Goal: Transaction & Acquisition: Purchase product/service

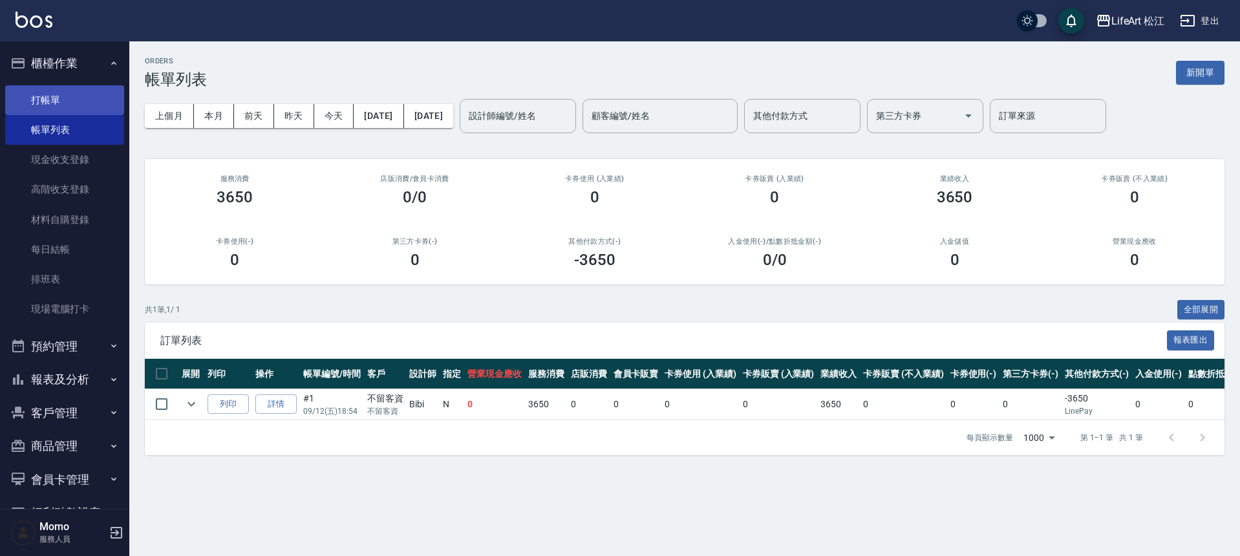
click at [39, 107] on link "打帳單" at bounding box center [64, 100] width 119 height 30
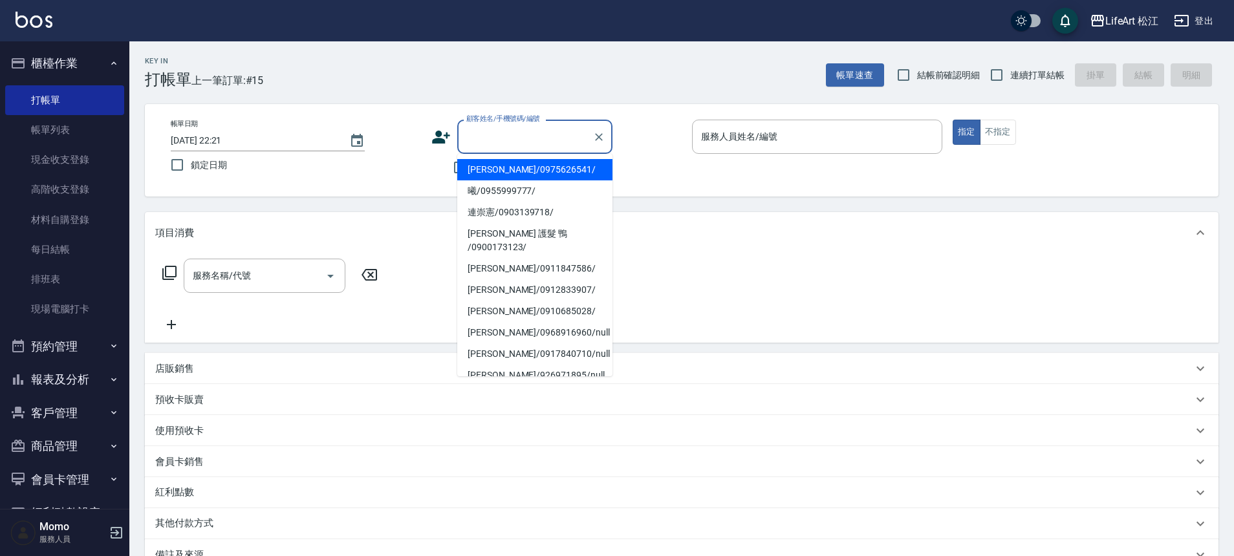
click at [523, 135] on input "顧客姓名/手機號碼/編號" at bounding box center [525, 136] width 124 height 23
drag, startPoint x: 281, startPoint y: 194, endPoint x: 294, endPoint y: 188, distance: 13.6
click at [284, 192] on div "帳單日期 [DATE] 22:21 鎖定日期 顧客姓名/手機號碼/編號 顧客姓名/手機號碼/編號 不留客資 服務人員姓名/編號 服務人員姓名/編號 指定 不指定" at bounding box center [681, 150] width 1073 height 92
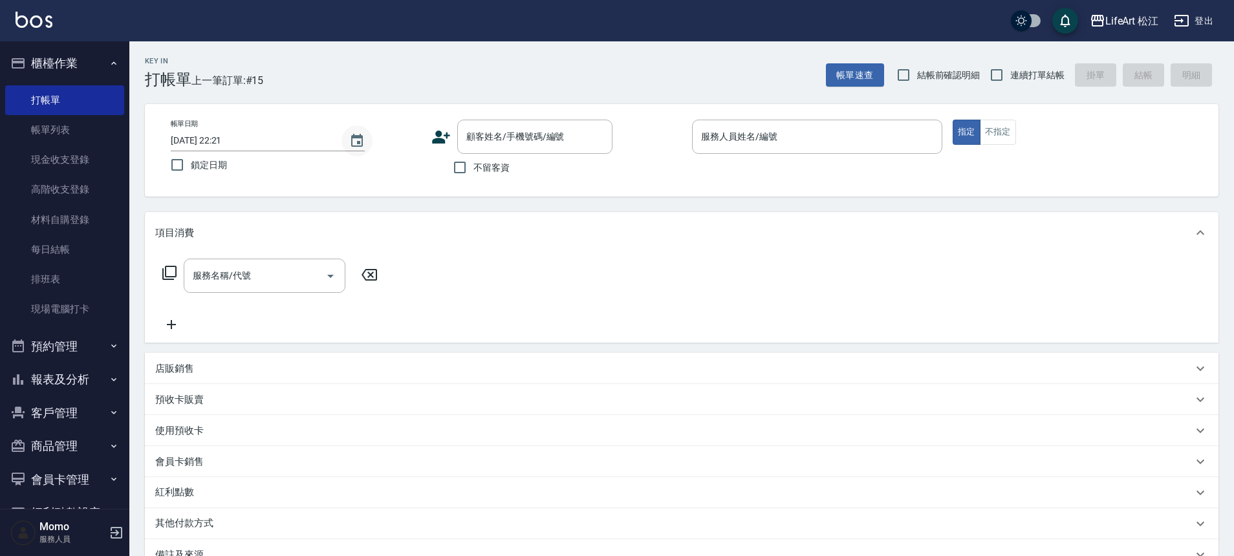
click at [369, 136] on button "Choose date, selected date is 2025-09-11" at bounding box center [356, 140] width 31 height 31
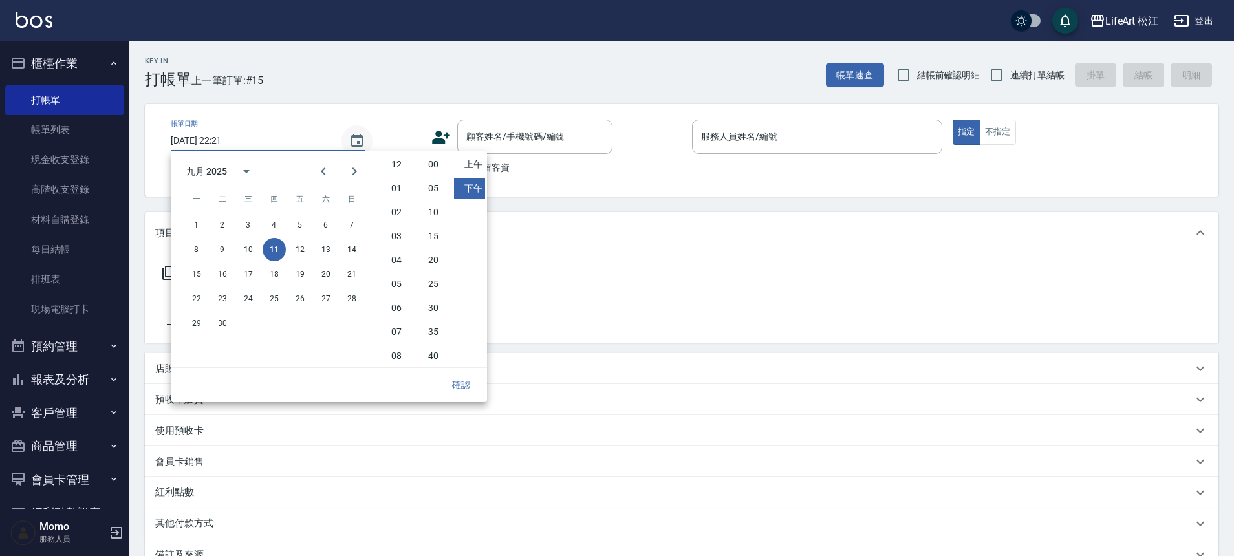
scroll to position [72, 0]
click at [301, 252] on button "12" at bounding box center [299, 249] width 23 height 23
click at [464, 162] on li "上午" at bounding box center [469, 164] width 31 height 21
type input "[DATE] 10:21"
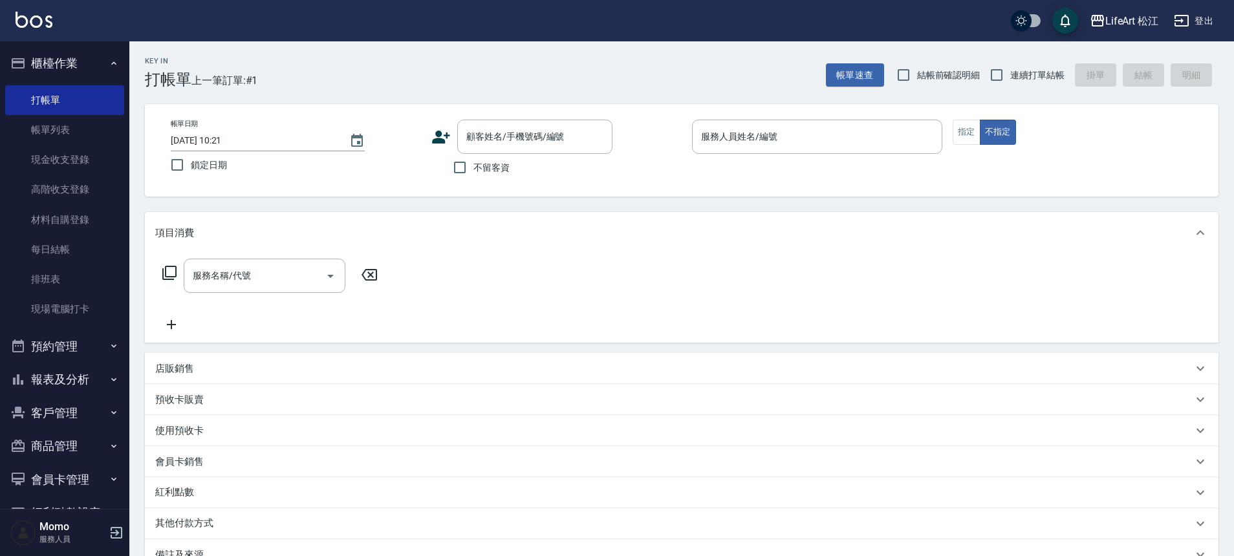
click at [478, 178] on label "不留客資" at bounding box center [477, 167] width 63 height 27
click at [473, 178] on input "不留客資" at bounding box center [459, 167] width 27 height 27
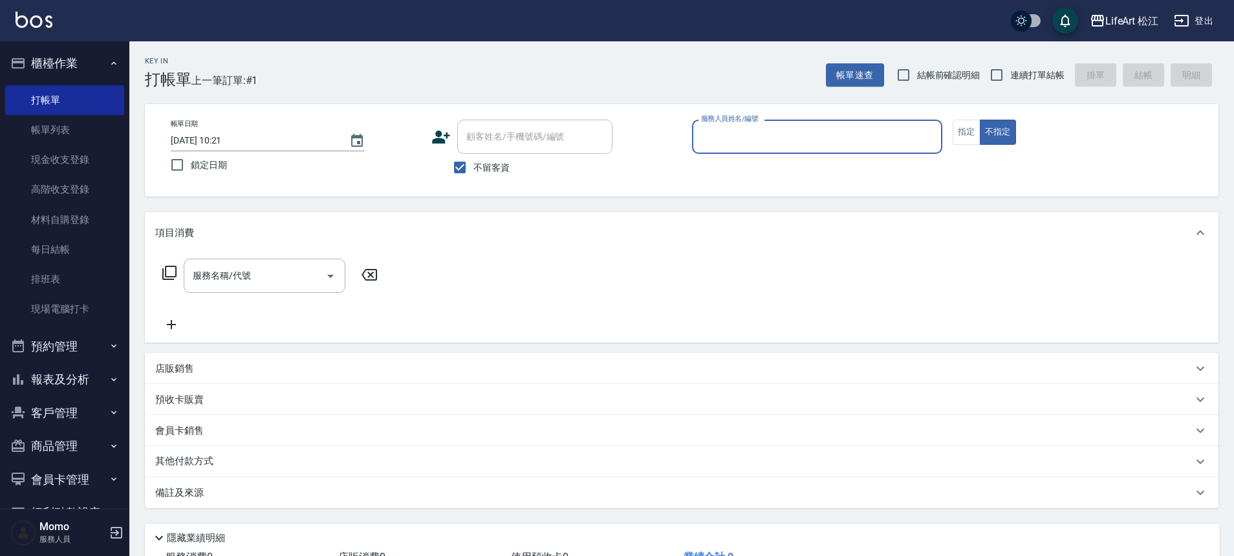
click at [478, 171] on span "不留客資" at bounding box center [491, 168] width 36 height 14
click at [473, 171] on input "不留客資" at bounding box center [459, 167] width 27 height 27
checkbox input "false"
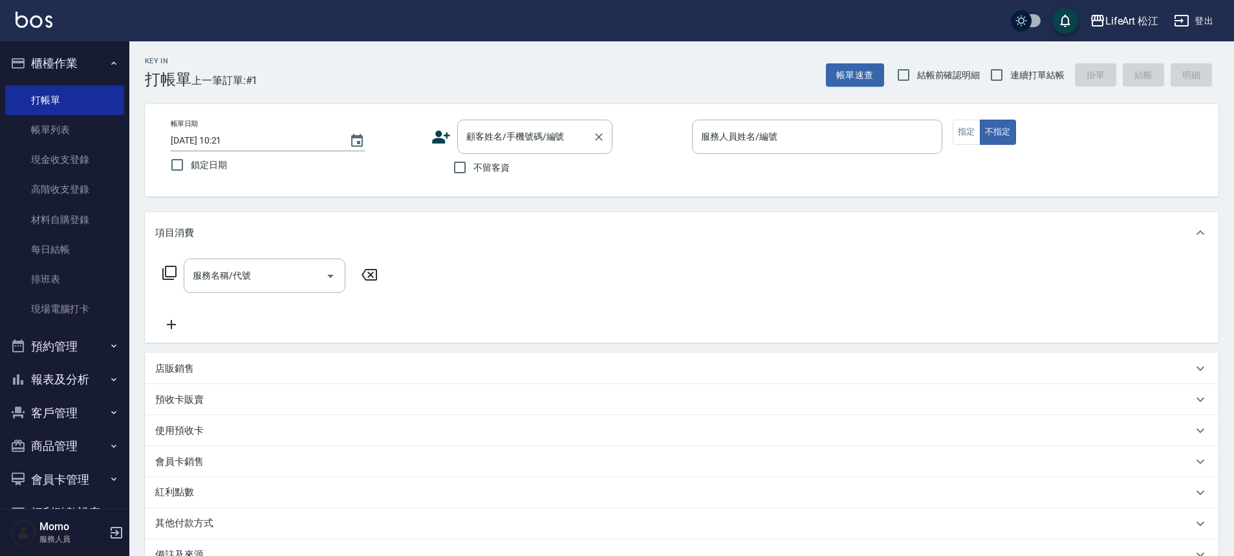
click at [518, 137] on div "顧客姓名/手機號碼/編號 顧客姓名/手機號碼/編號" at bounding box center [534, 137] width 155 height 34
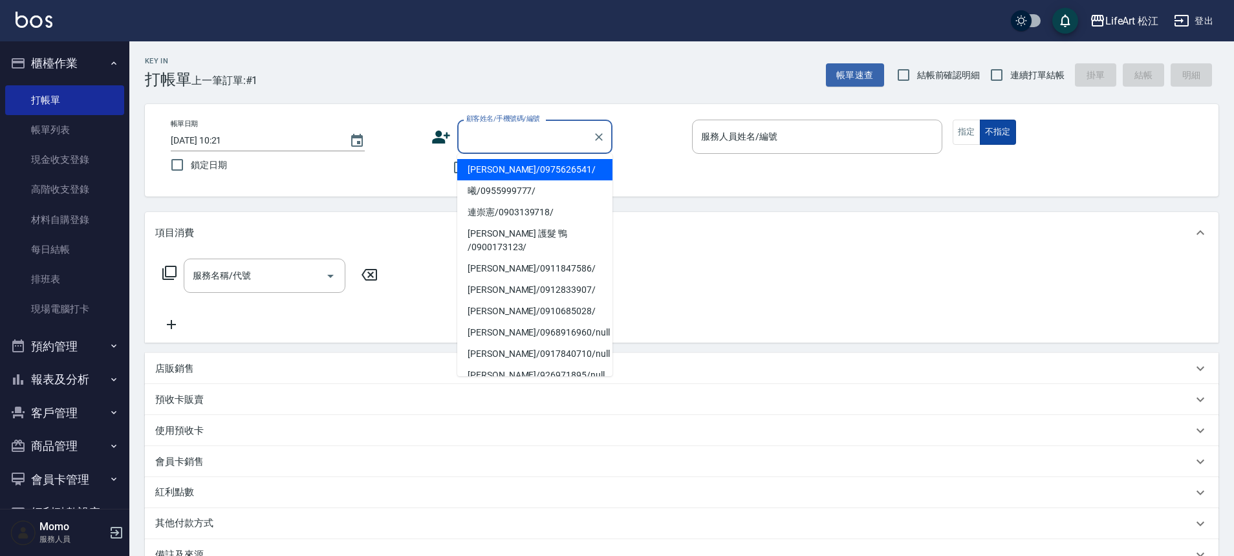
click at [980, 129] on button "不指定" at bounding box center [998, 132] width 36 height 25
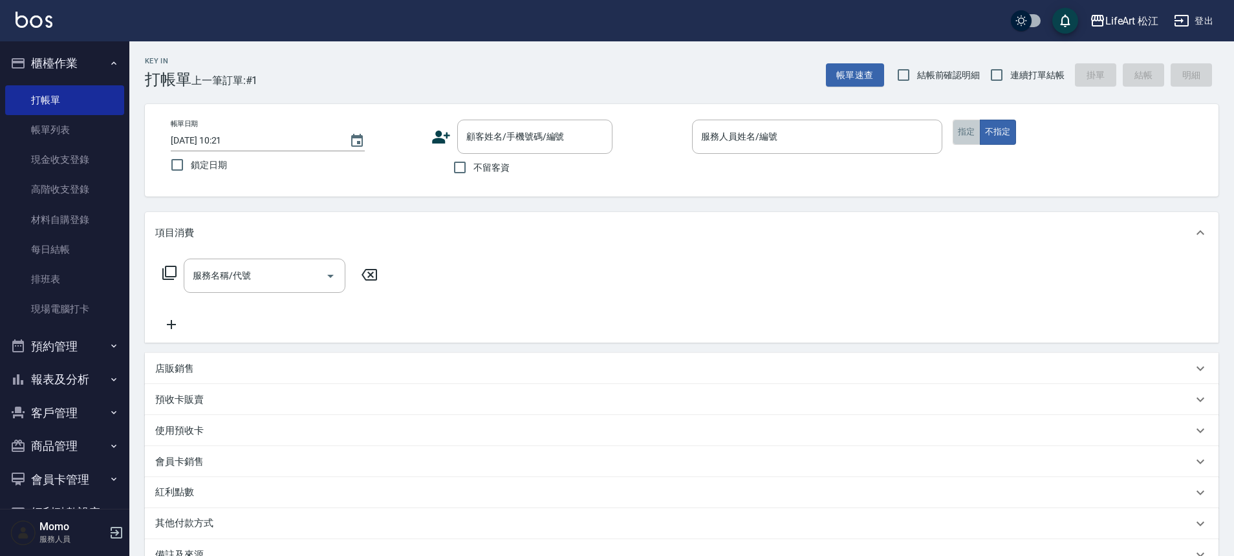
click at [965, 127] on button "指定" at bounding box center [966, 132] width 28 height 25
click at [447, 142] on icon at bounding box center [440, 136] width 19 height 19
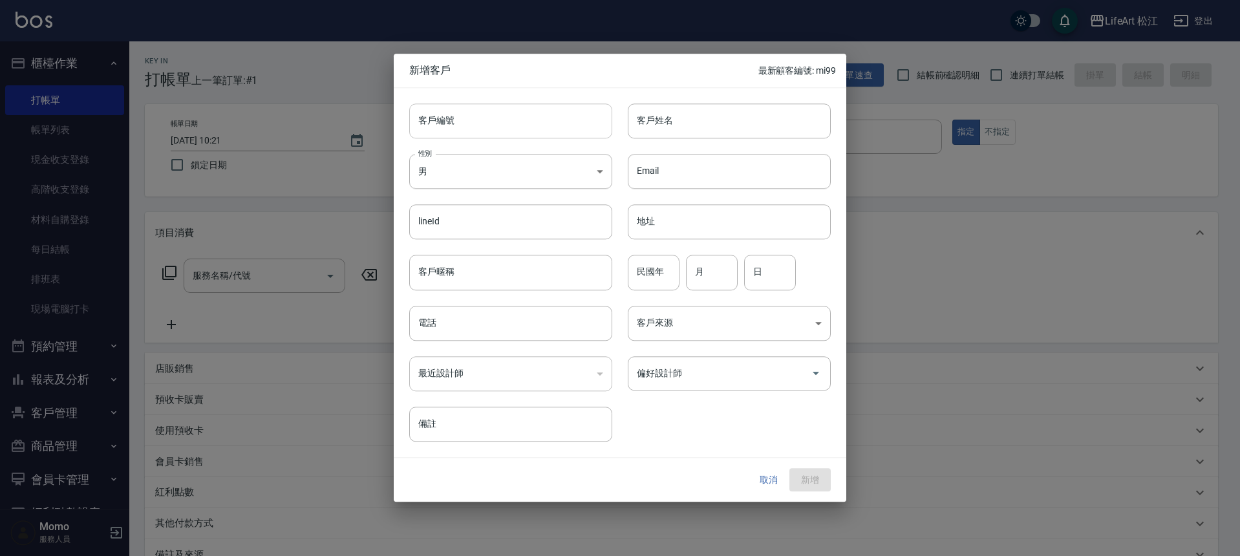
click at [584, 124] on input "客戶編號" at bounding box center [510, 120] width 203 height 35
click at [702, 120] on input "客戶姓名" at bounding box center [729, 120] width 203 height 35
click at [671, 118] on input "客戶姓名" at bounding box center [729, 120] width 203 height 35
type input "t"
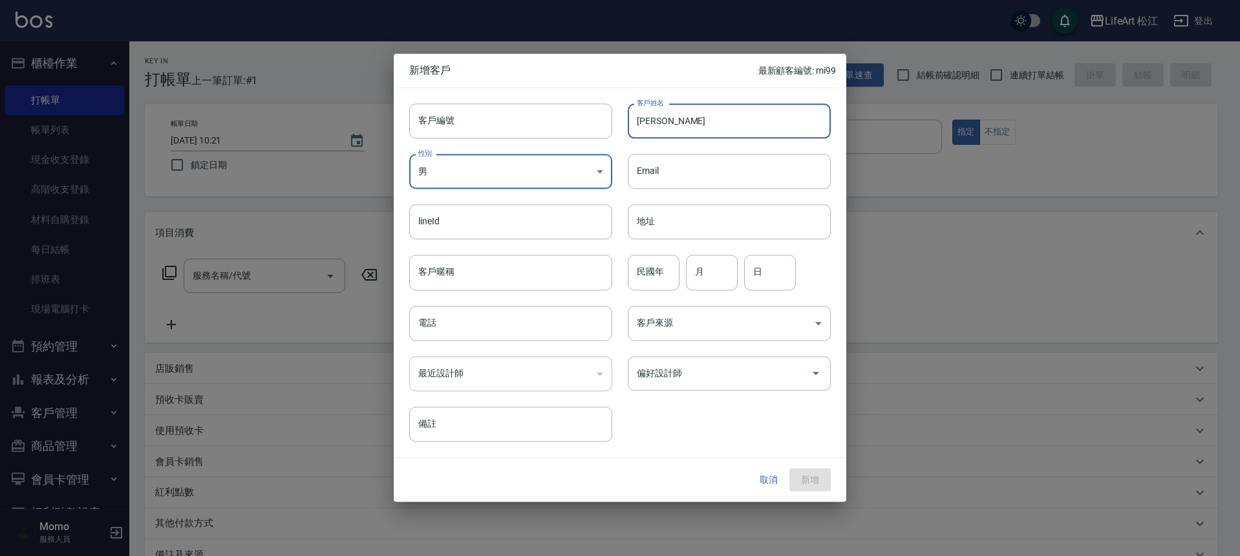
type input "[PERSON_NAME]"
click at [590, 171] on body "LifeArt 松江 登出 櫃檯作業 打帳單 帳單列表 現金收支登錄 高階收支登錄 材料自購登錄 每日結帳 排班表 現場電腦打卡 預約管理 預約管理 單日預約…" at bounding box center [620, 355] width 1240 height 711
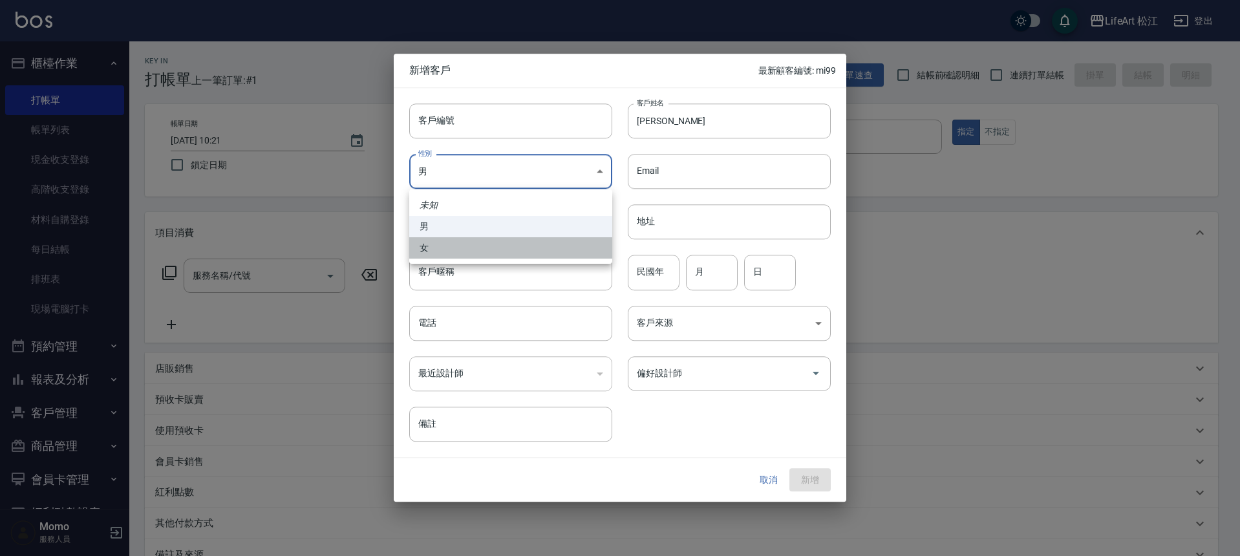
click at [552, 239] on li "女" at bounding box center [510, 247] width 203 height 21
type input "[DEMOGRAPHIC_DATA]"
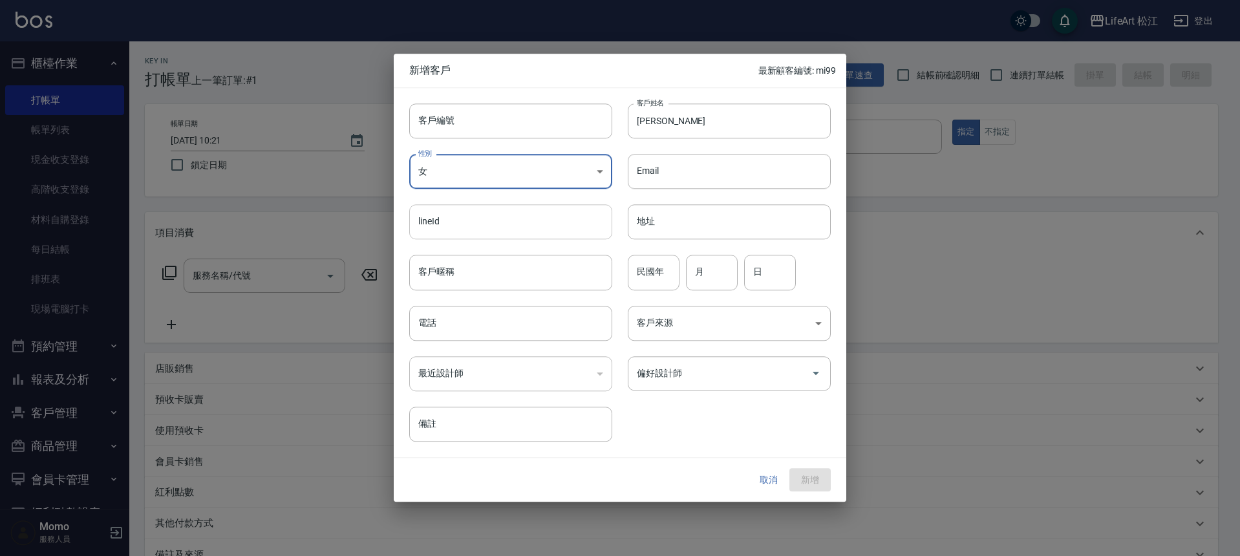
click at [564, 232] on input "lineId" at bounding box center [510, 222] width 203 height 35
click at [740, 228] on input "地址" at bounding box center [729, 222] width 203 height 35
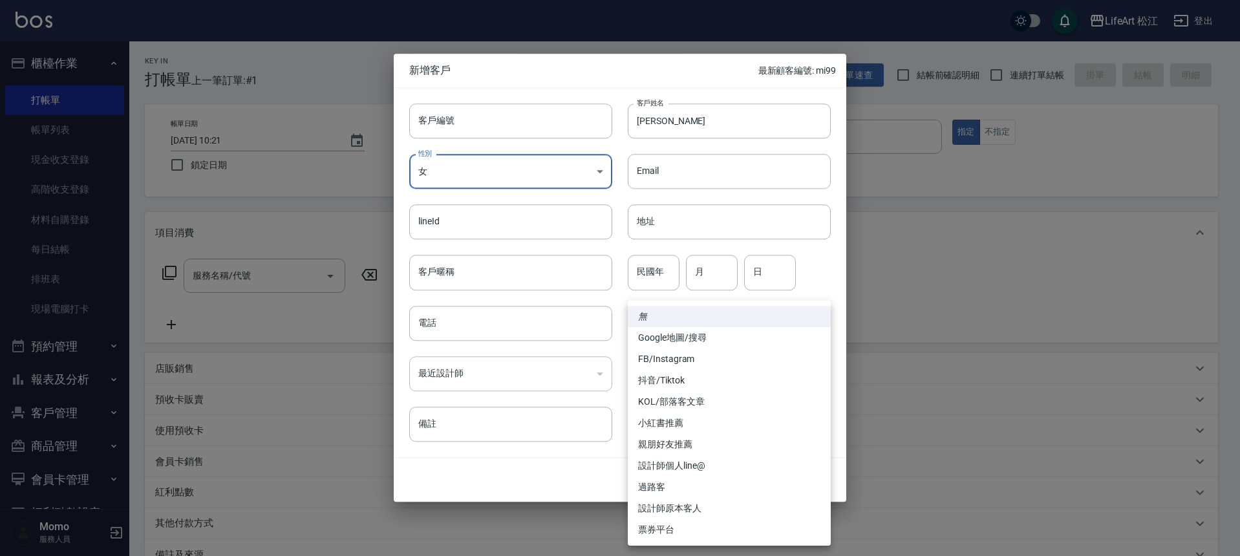
click at [777, 313] on body "LifeArt 松江 登出 櫃檯作業 打帳單 帳單列表 現金收支登錄 高階收支登錄 材料自購登錄 每日結帳 排班表 現場電腦打卡 預約管理 預約管理 單日預約…" at bounding box center [620, 355] width 1240 height 711
click at [720, 504] on li "設計師原本客人" at bounding box center [729, 508] width 203 height 21
type input "設計師原本客人"
click at [734, 339] on body "LifeArt 松江 登出 櫃檯作業 打帳單 帳單列表 現金收支登錄 高階收支登錄 材料自購登錄 每日結帳 排班表 現場電腦打卡 預約管理 預約管理 單日預約…" at bounding box center [620, 355] width 1240 height 711
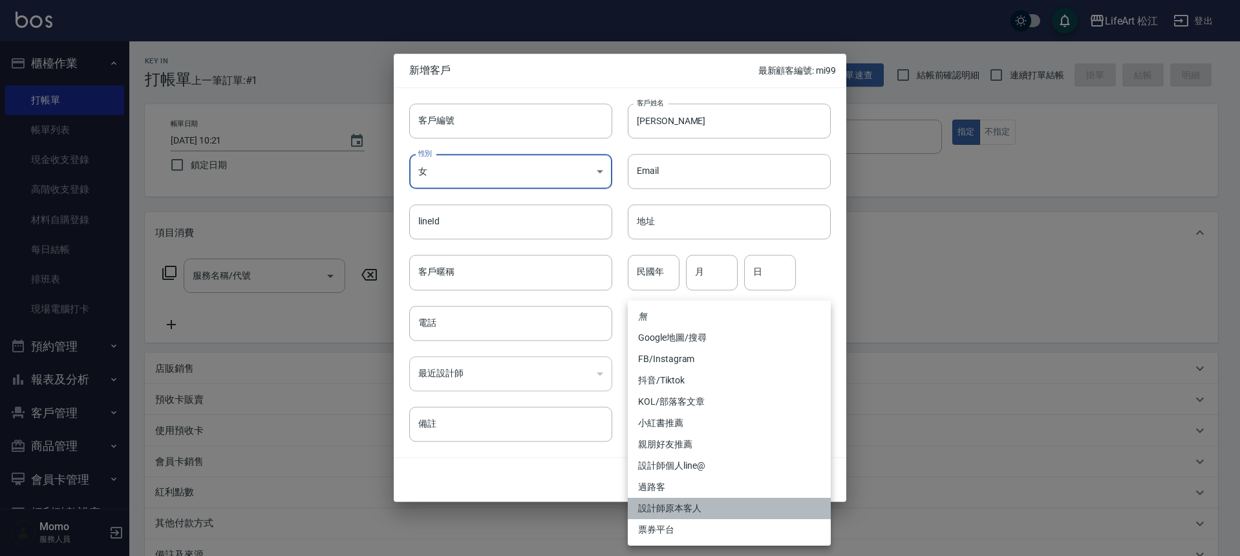
click at [714, 509] on li "設計師原本客人" at bounding box center [729, 508] width 203 height 21
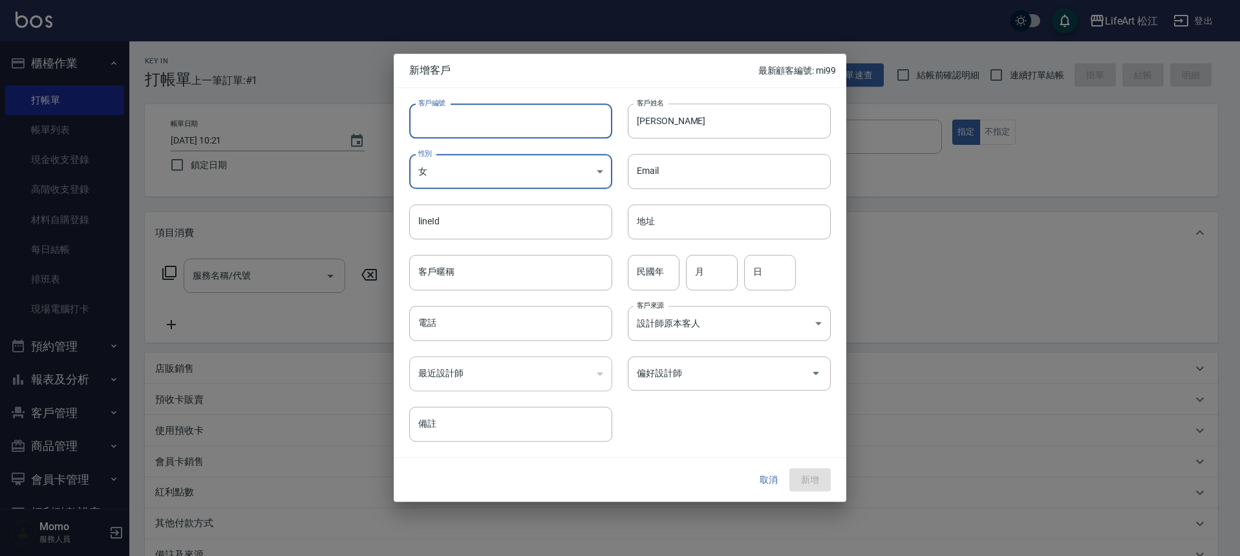
click at [552, 126] on input "客戶編號" at bounding box center [510, 120] width 203 height 35
click at [519, 323] on input "電話" at bounding box center [510, 323] width 203 height 35
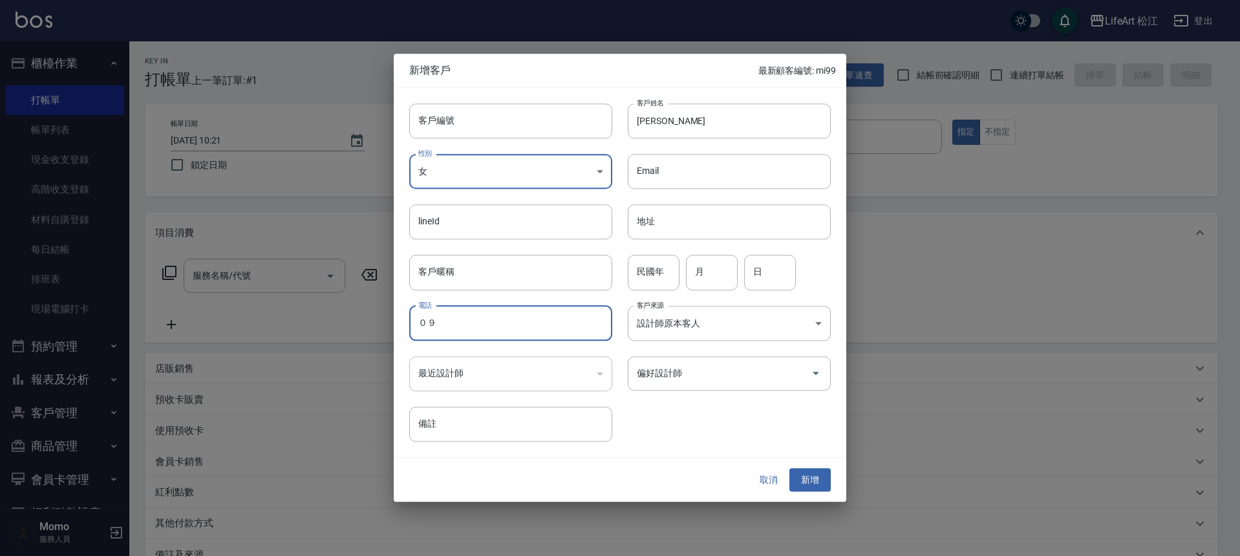
type input "０"
type input "0979506352"
click at [805, 478] on button "新增" at bounding box center [809, 480] width 41 height 24
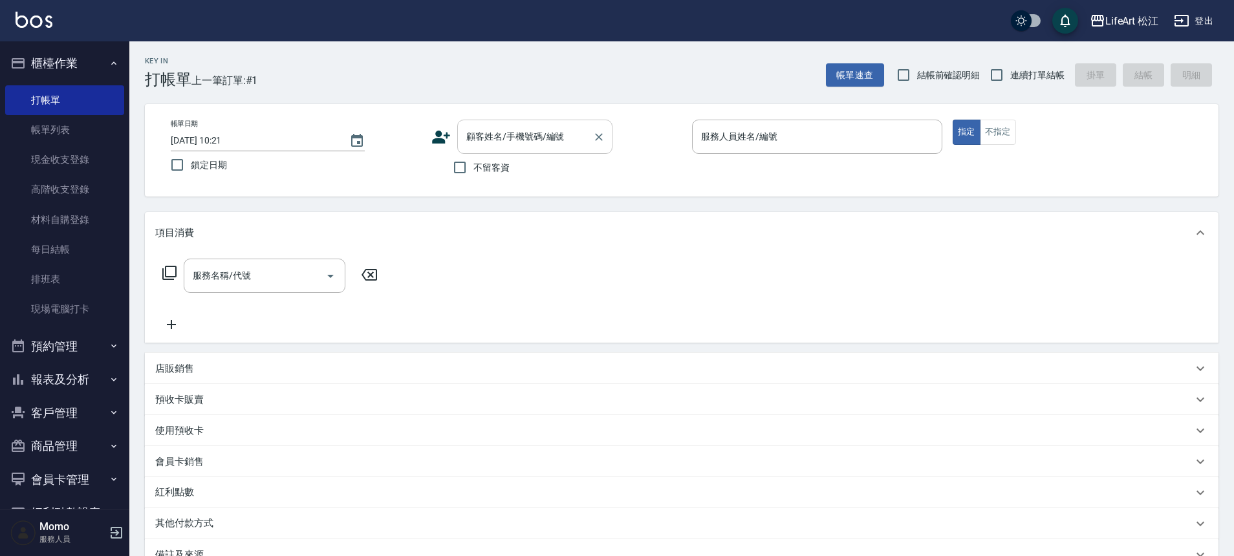
click at [588, 143] on div "顧客姓名/手機號碼/編號" at bounding box center [534, 137] width 155 height 34
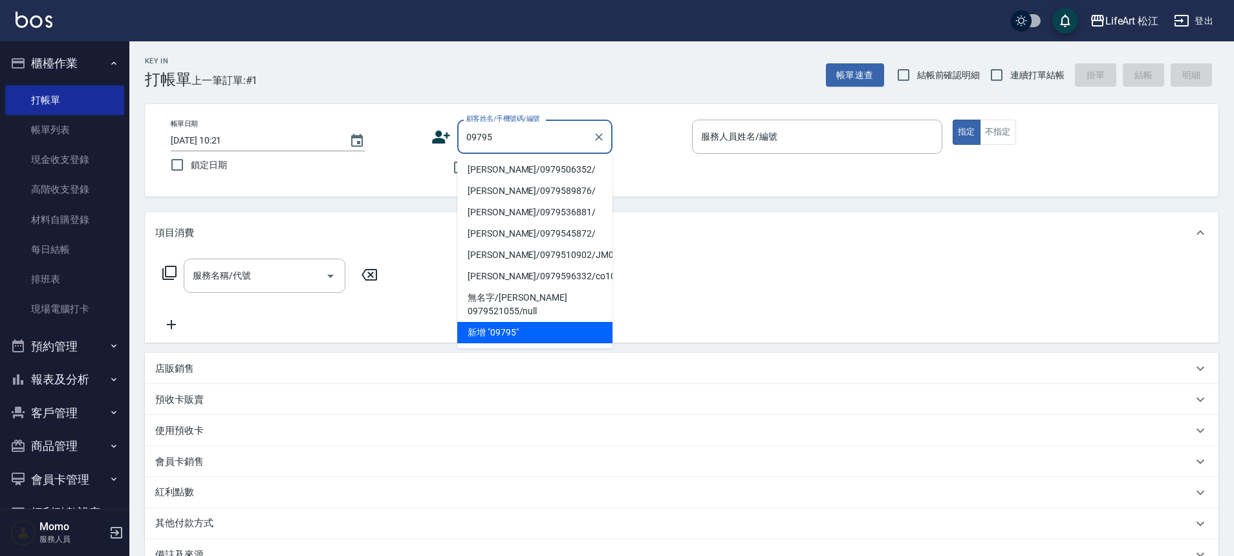
click at [555, 165] on li "[PERSON_NAME]/0979506352/" at bounding box center [534, 169] width 155 height 21
type input "[PERSON_NAME]/0979506352/"
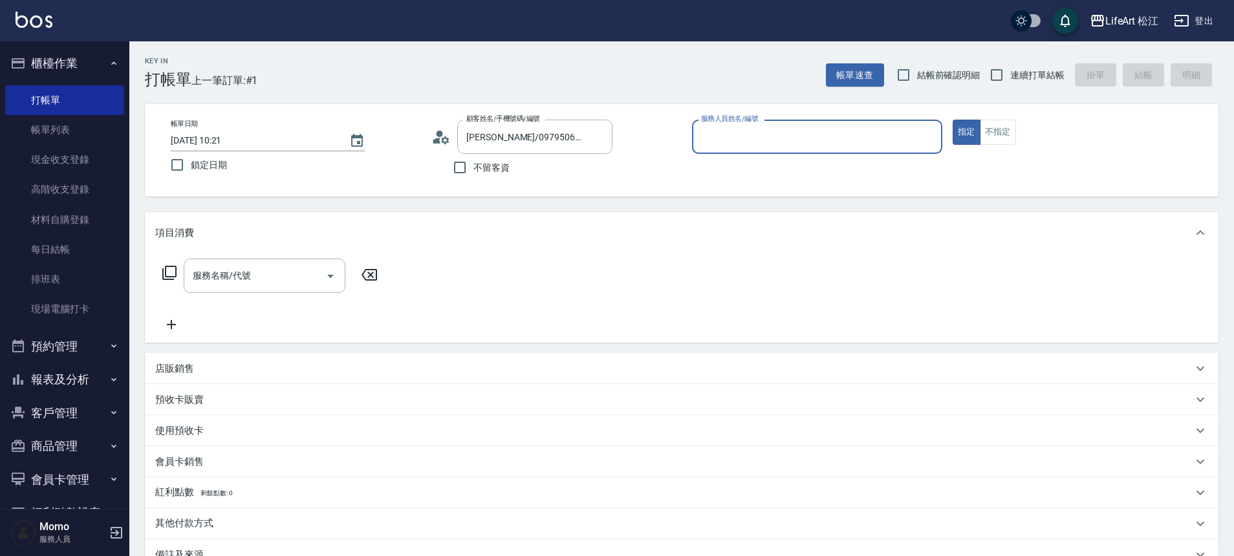
click at [552, 173] on div "不留客資" at bounding box center [521, 167] width 181 height 27
click at [290, 266] on input "服務名稱/代號" at bounding box center [254, 275] width 131 height 23
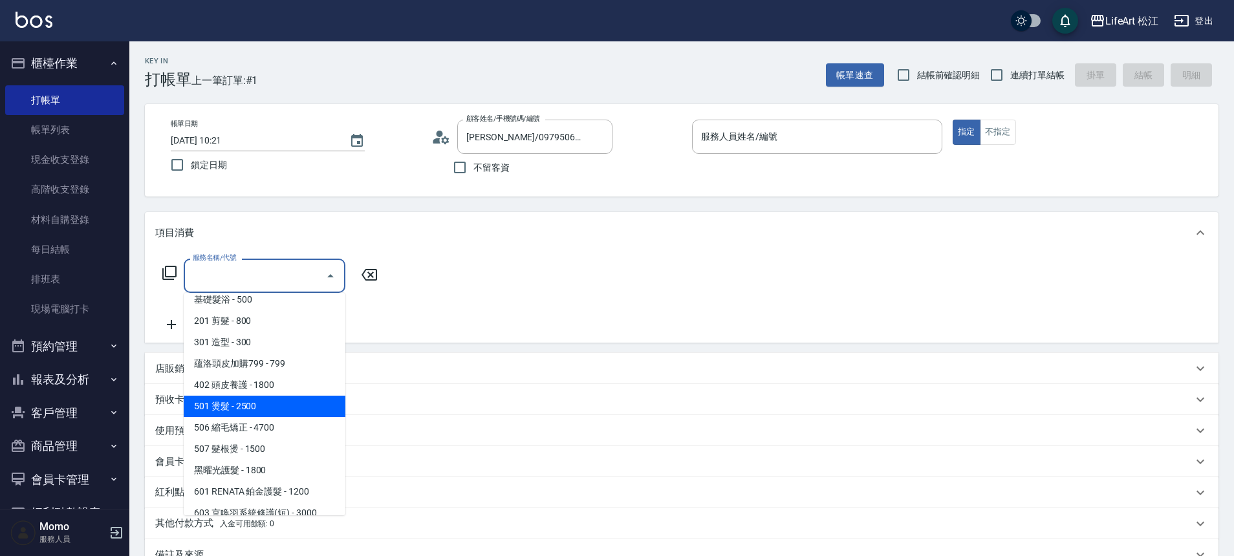
scroll to position [20, 0]
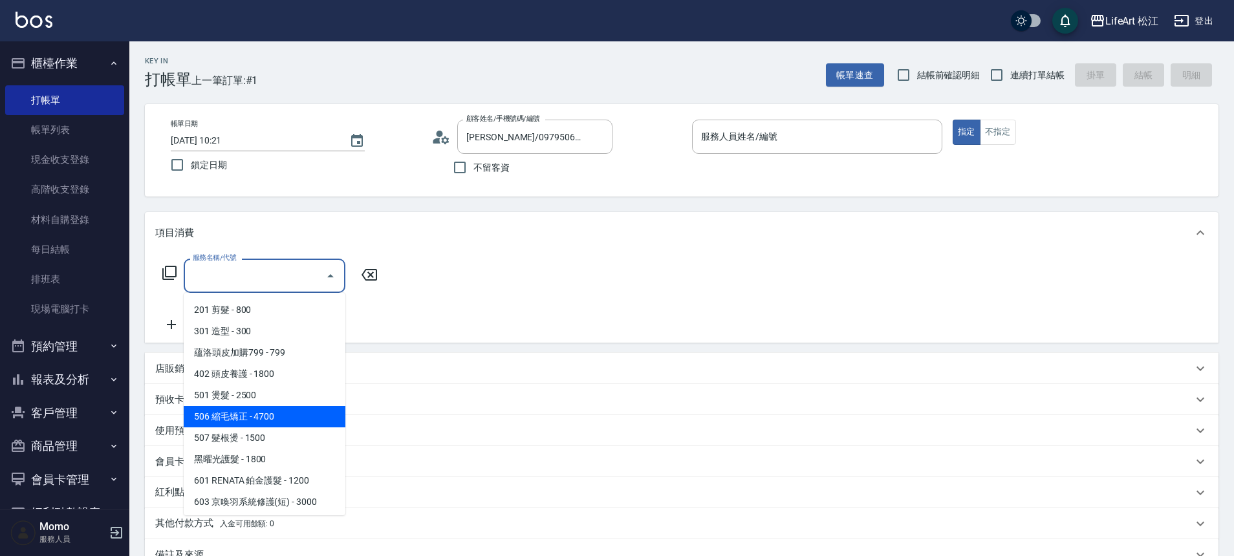
click at [263, 420] on span "506 縮毛矯正 - 4700" at bounding box center [265, 416] width 162 height 21
type input "506 縮毛矯正 (506)"
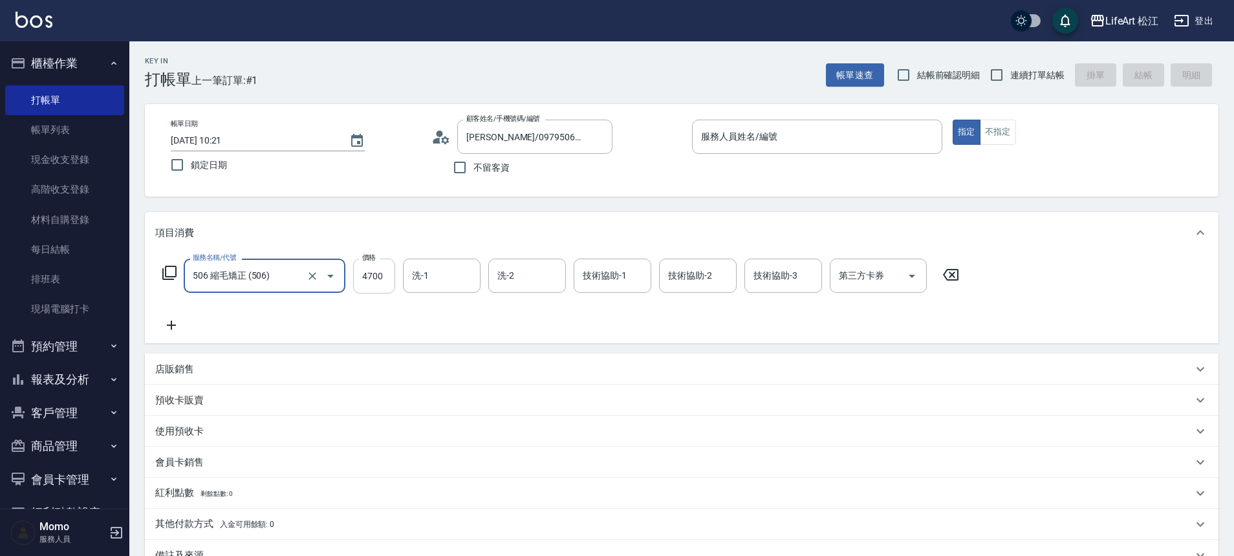
click at [385, 278] on input "4700" at bounding box center [374, 276] width 42 height 35
type input "1300"
click at [177, 322] on icon at bounding box center [171, 325] width 32 height 16
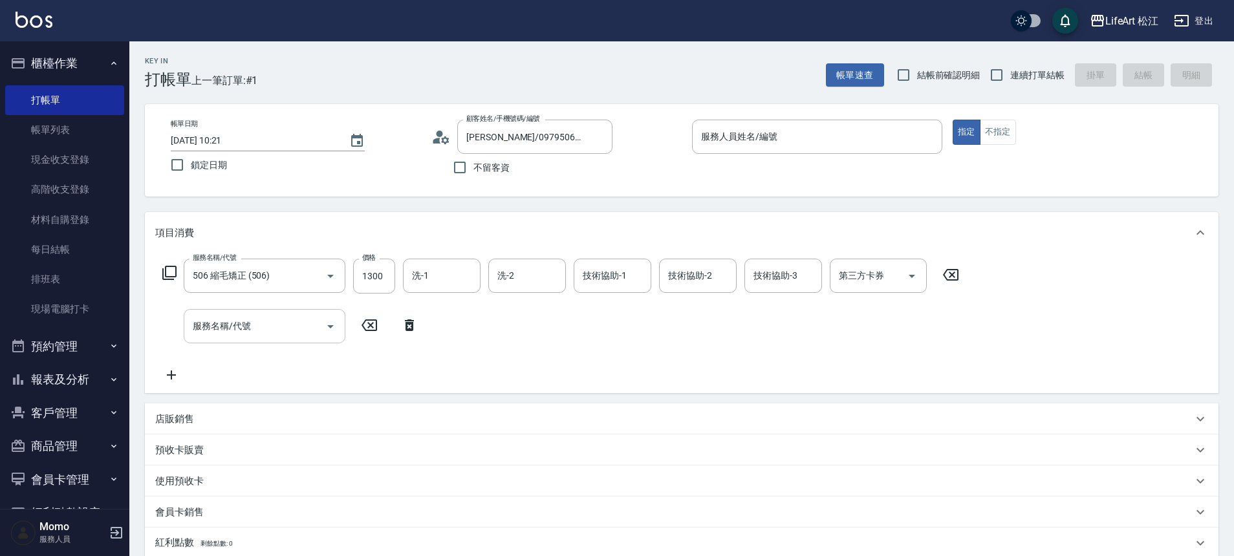
click at [243, 327] on div "服務名稱/代號 服務名稱/代號" at bounding box center [265, 326] width 162 height 34
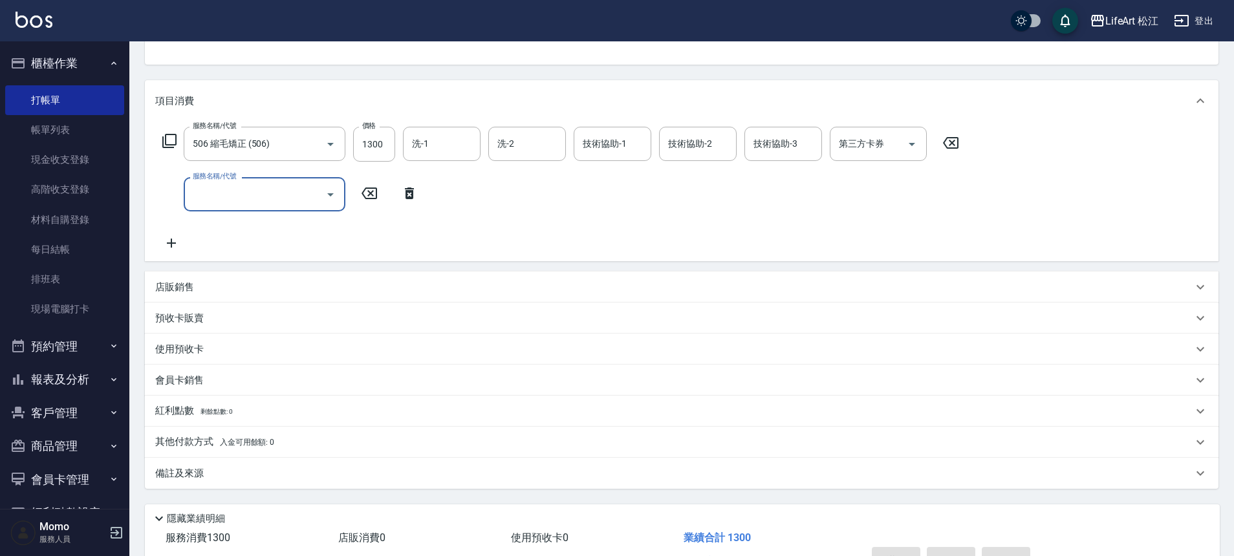
click at [265, 202] on input "服務名稱/代號" at bounding box center [254, 194] width 131 height 23
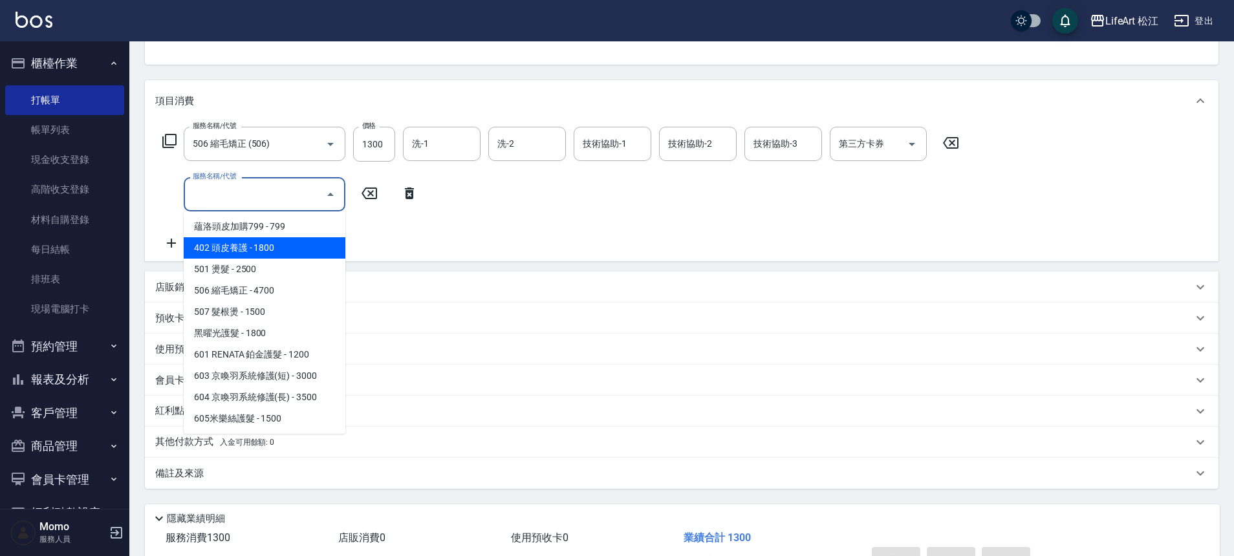
scroll to position [172, 0]
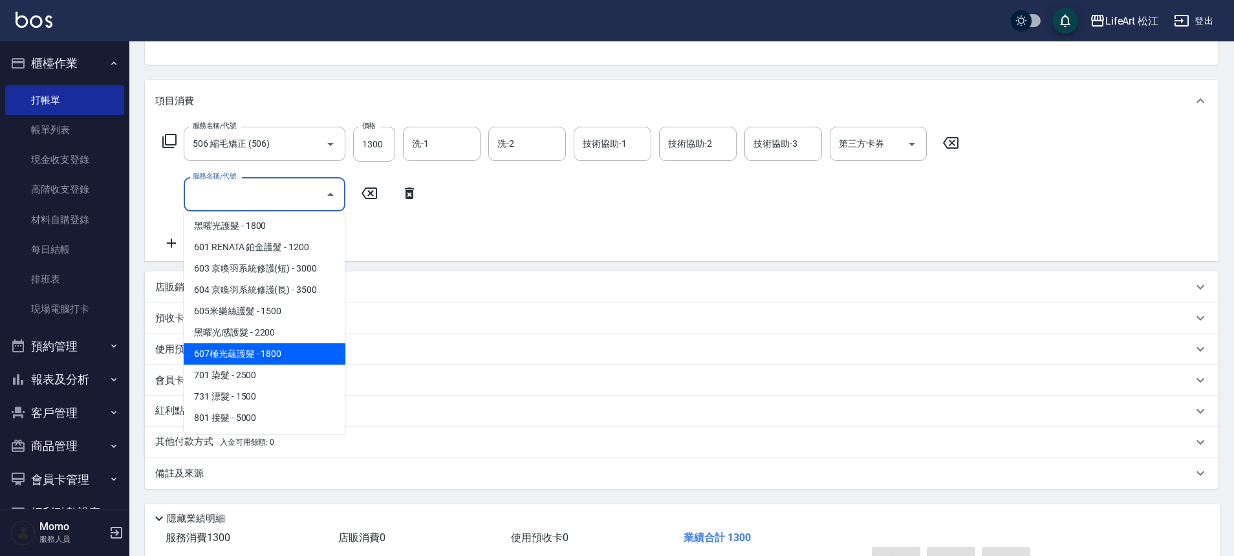
drag, startPoint x: 271, startPoint y: 348, endPoint x: 297, endPoint y: 309, distance: 47.0
click at [271, 348] on span "607極光蘊護髮 - 1800" at bounding box center [265, 353] width 162 height 21
type input "607極光蘊護髮(607)"
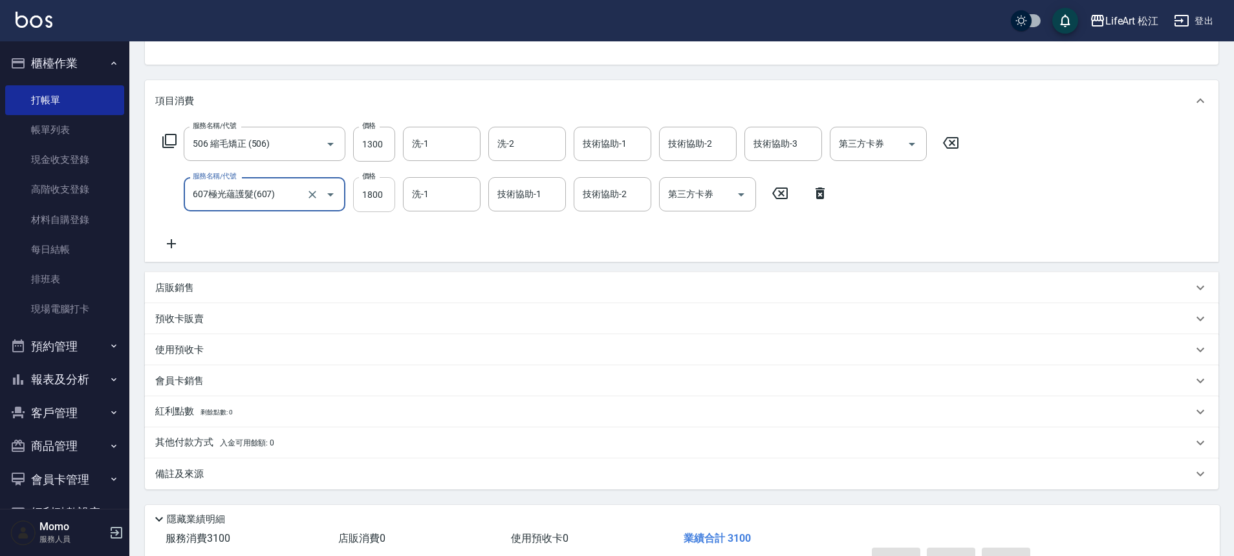
click at [380, 198] on input "1800" at bounding box center [374, 194] width 42 height 35
type input "2200"
click at [253, 440] on span "入金可用餘額: 0" at bounding box center [247, 442] width 55 height 9
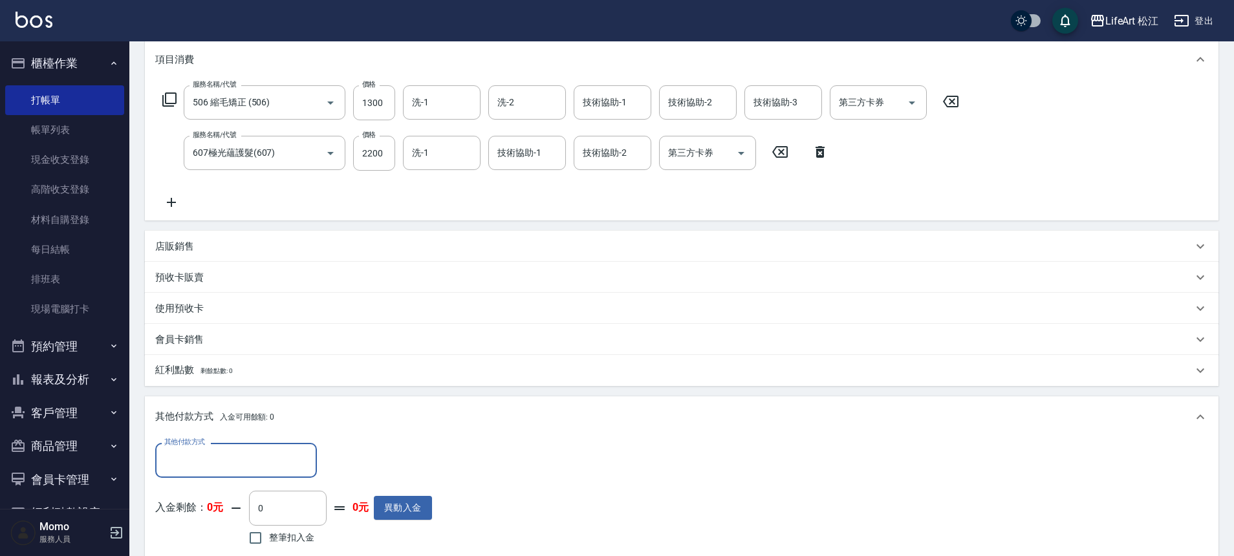
scroll to position [227, 0]
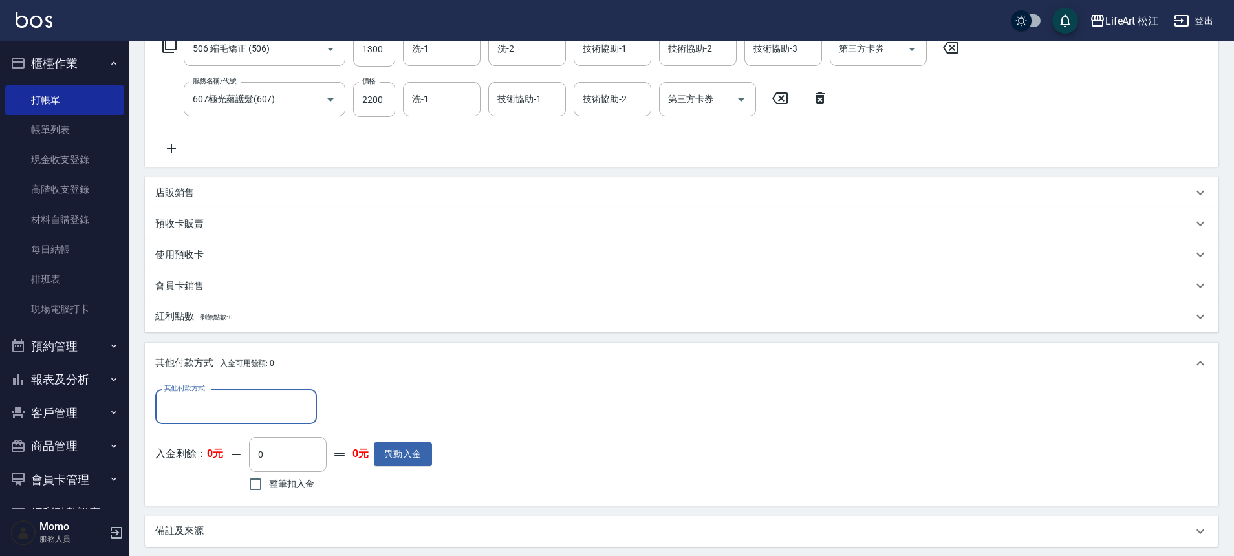
click at [274, 411] on input "其他付款方式" at bounding box center [236, 406] width 150 height 23
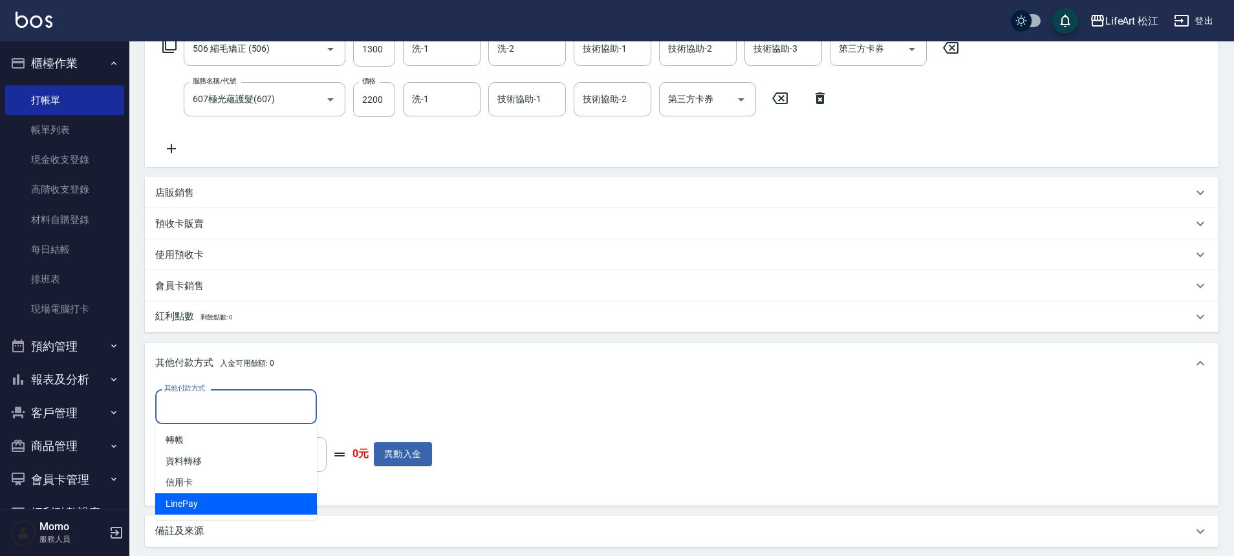
click at [215, 504] on span "LinePay" at bounding box center [236, 503] width 162 height 21
type input "LinePay"
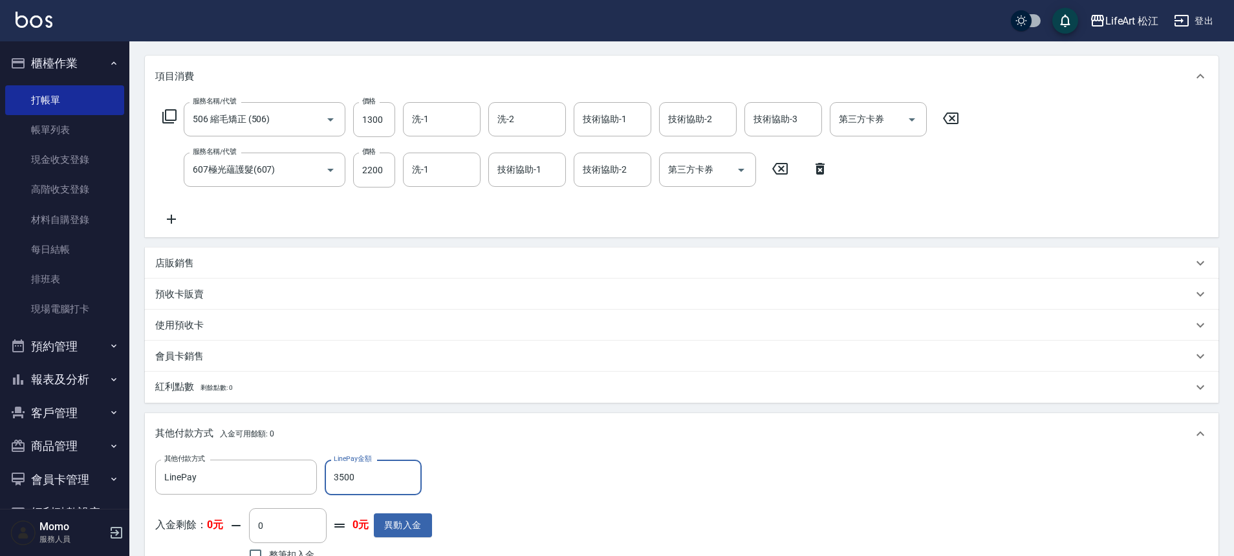
scroll to position [154, 0]
type input "3500"
click at [562, 489] on div "其他付款方式 LinePay 其他付款方式 LinePay金額 3500 LinePay金額 入金剩餘： 0元 0 ​ 整筆扣入金 0元 異動入金" at bounding box center [681, 515] width 1053 height 106
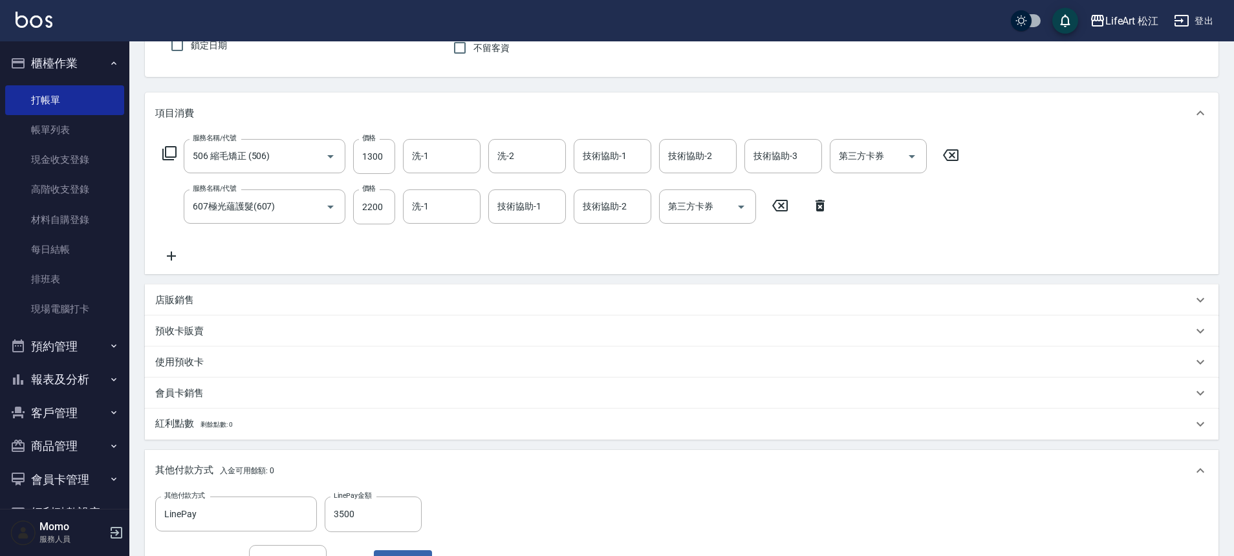
scroll to position [58, 0]
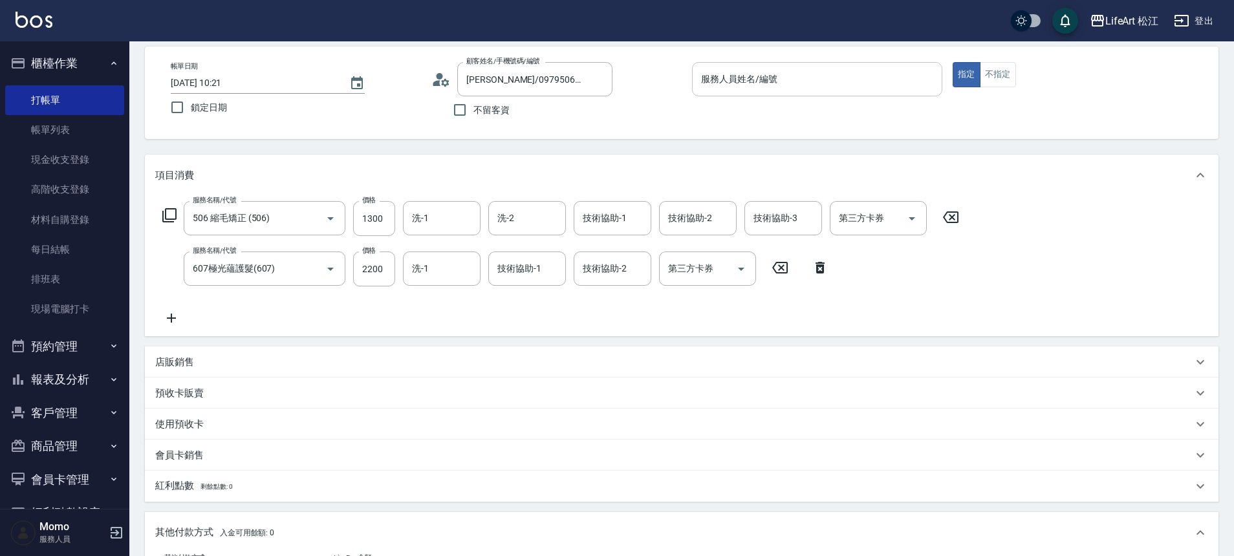
click at [766, 77] on div "服務人員姓名/編號 服務人員姓名/編號" at bounding box center [817, 79] width 250 height 34
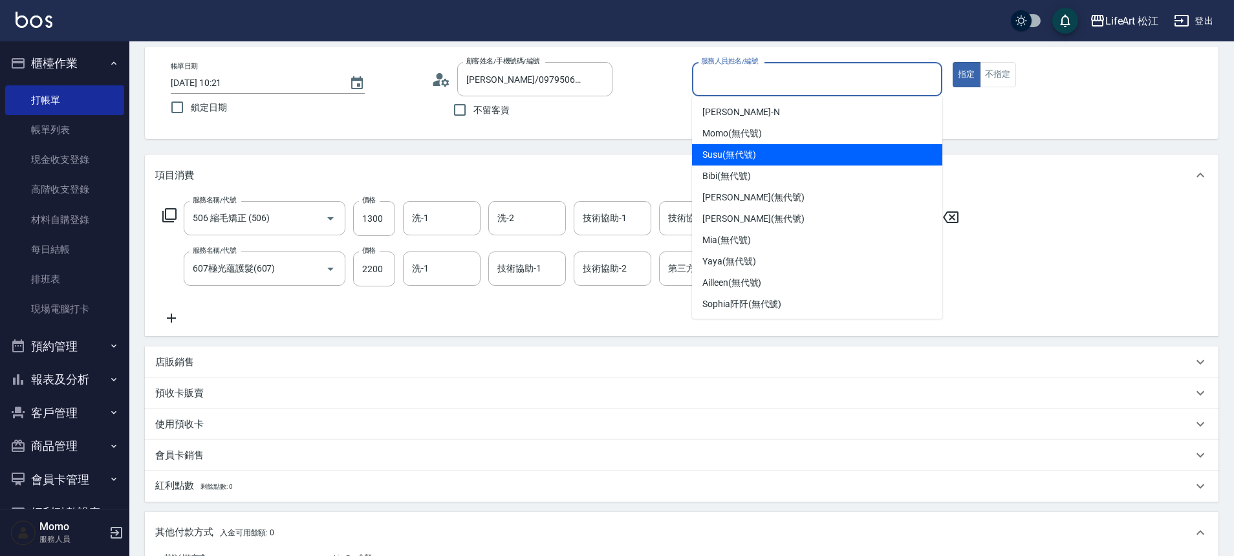
click at [752, 159] on span "Susu (無代號)" at bounding box center [729, 155] width 54 height 14
type input "Susu(無代號)"
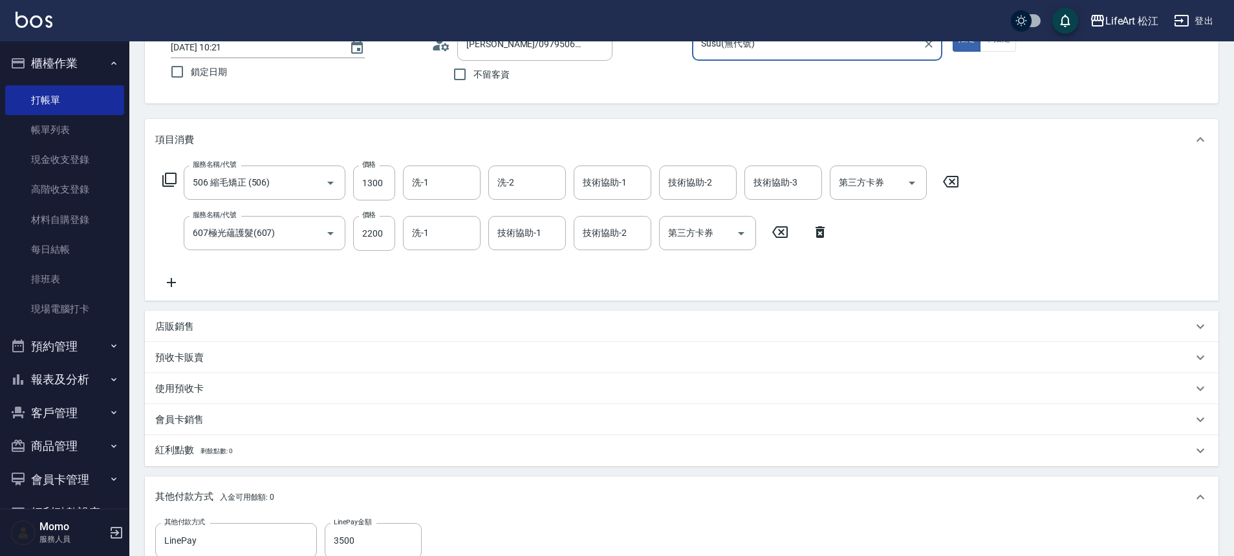
scroll to position [335, 0]
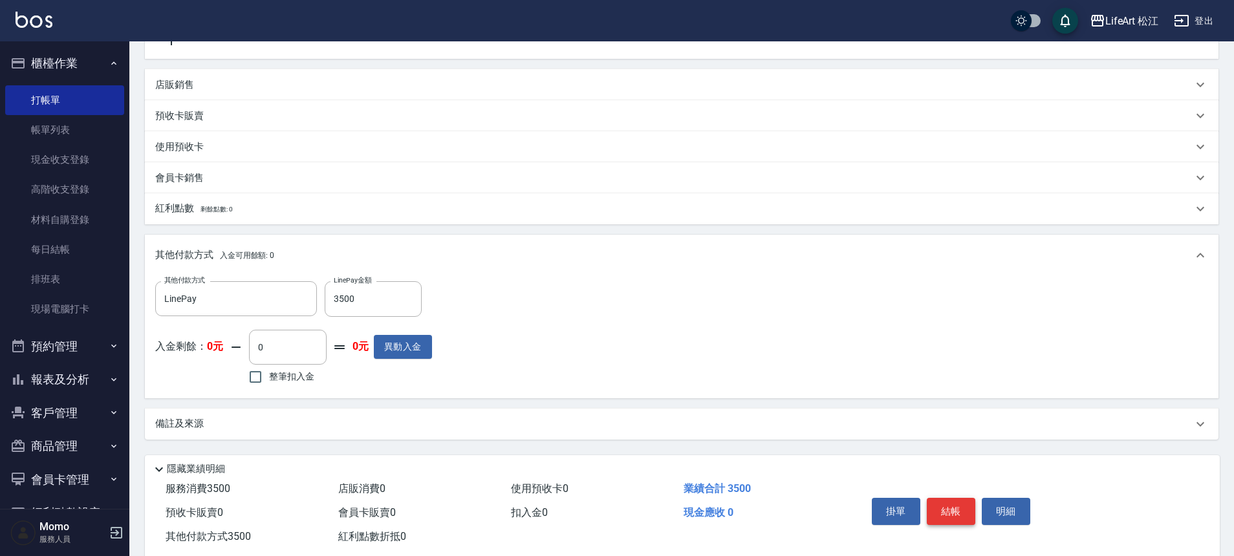
click at [951, 508] on button "結帳" at bounding box center [951, 511] width 48 height 27
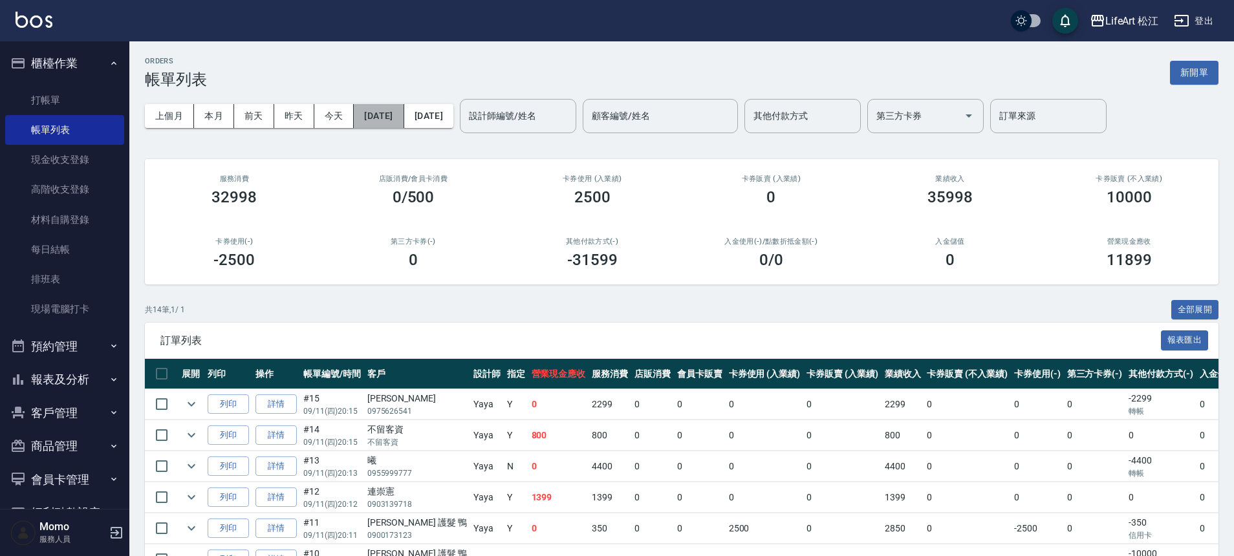
click at [391, 120] on button "[DATE]" at bounding box center [379, 116] width 50 height 24
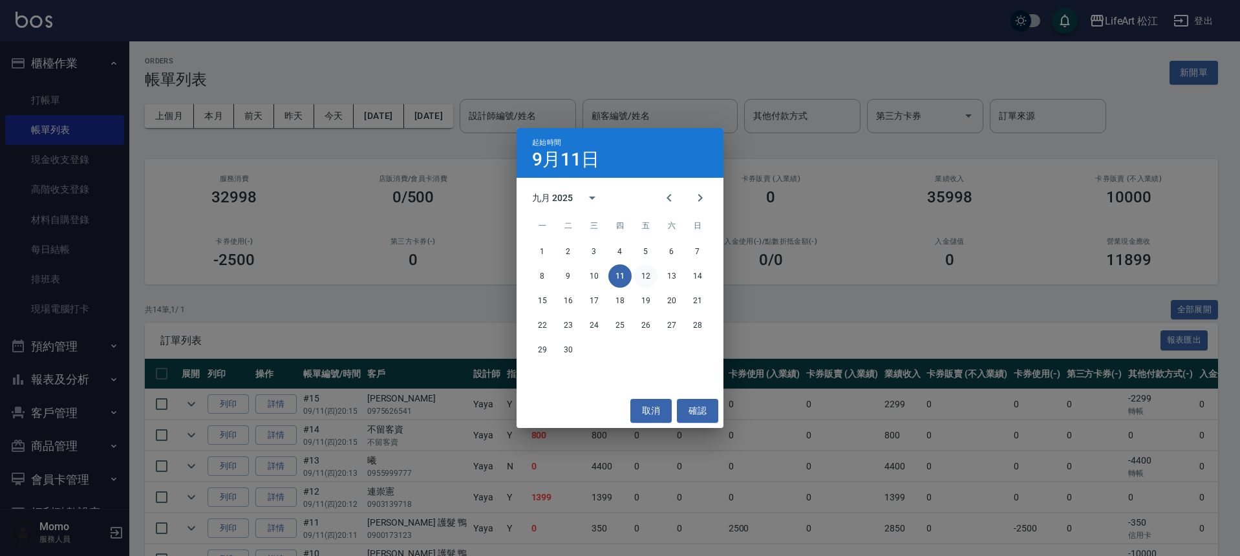
click at [648, 275] on button "12" at bounding box center [645, 275] width 23 height 23
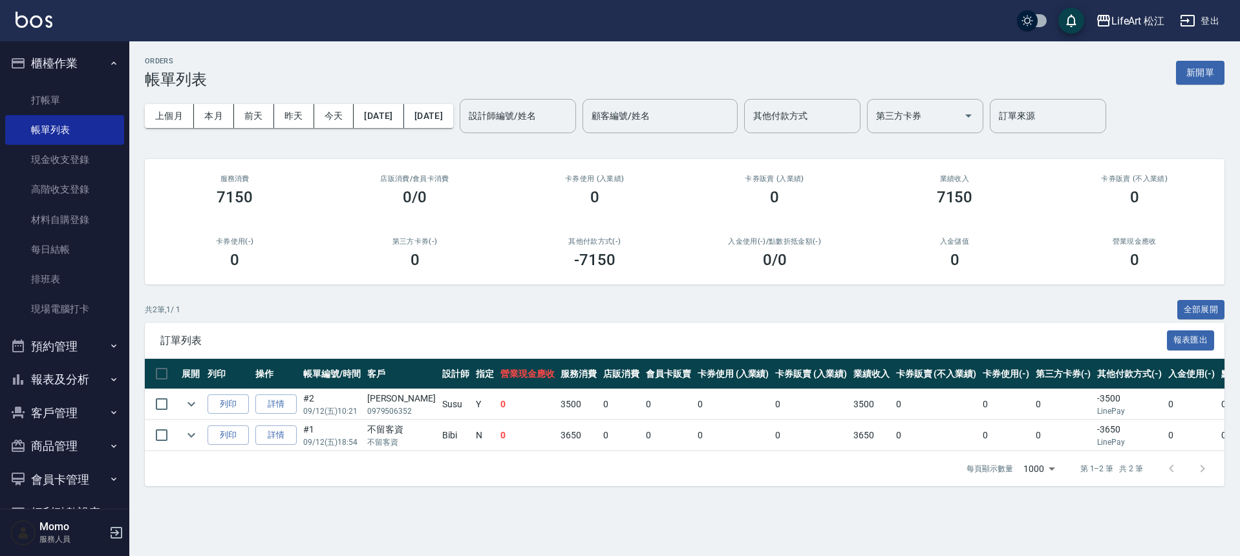
click at [109, 383] on icon "button" at bounding box center [114, 379] width 10 height 10
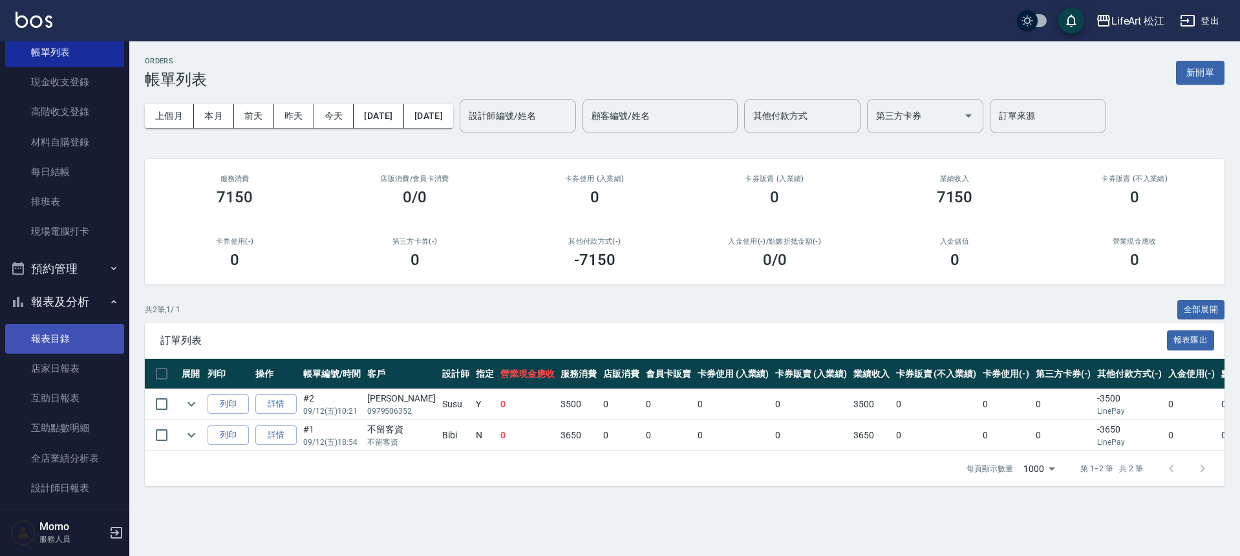
scroll to position [127, 0]
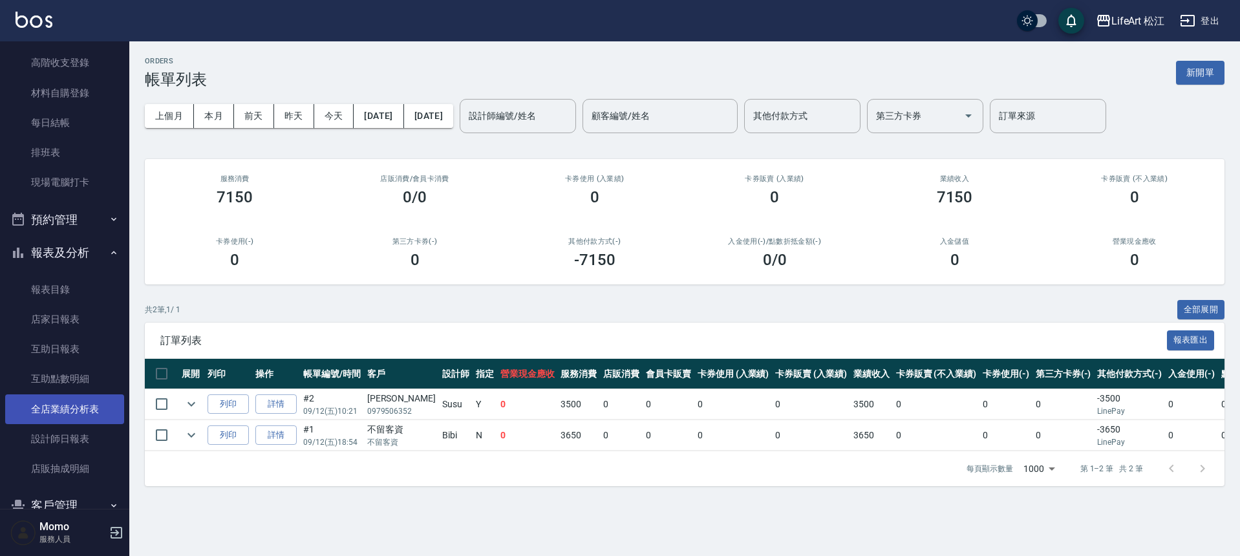
click at [87, 406] on link "全店業績分析表" at bounding box center [64, 409] width 119 height 30
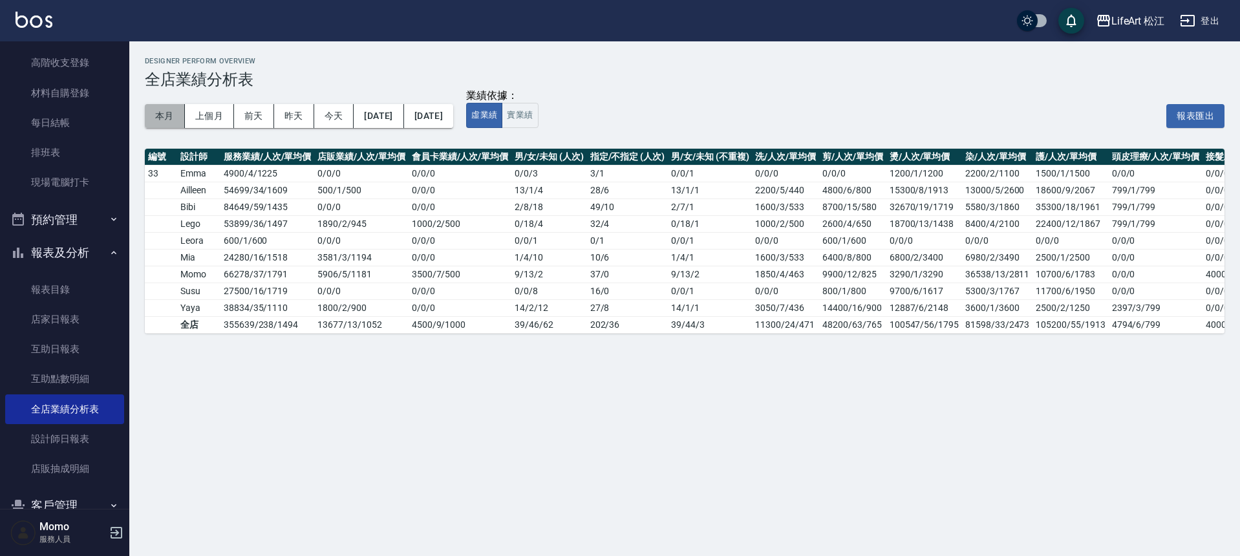
click at [161, 113] on button "本月" at bounding box center [165, 116] width 40 height 24
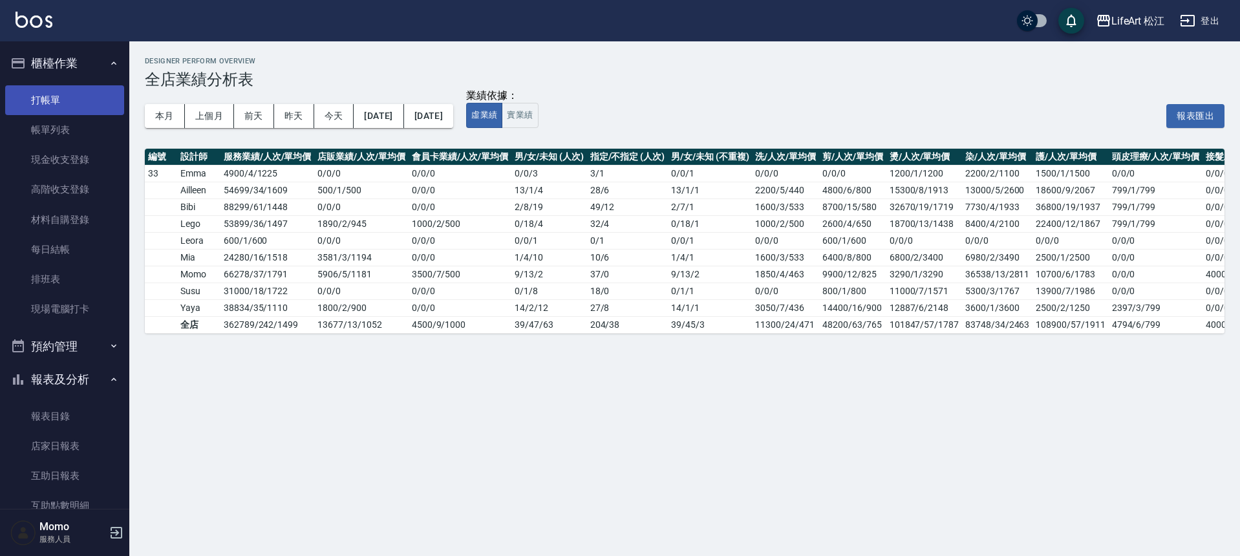
click at [87, 94] on link "打帳單" at bounding box center [64, 100] width 119 height 30
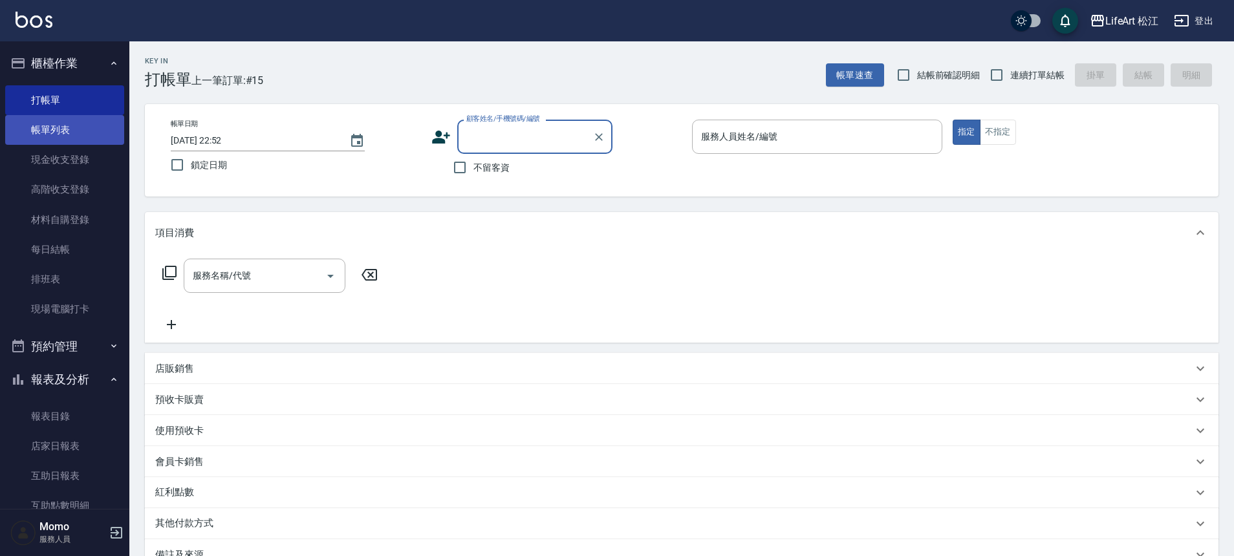
click at [61, 127] on link "帳單列表" at bounding box center [64, 130] width 119 height 30
click at [98, 125] on link "帳單列表" at bounding box center [64, 130] width 119 height 30
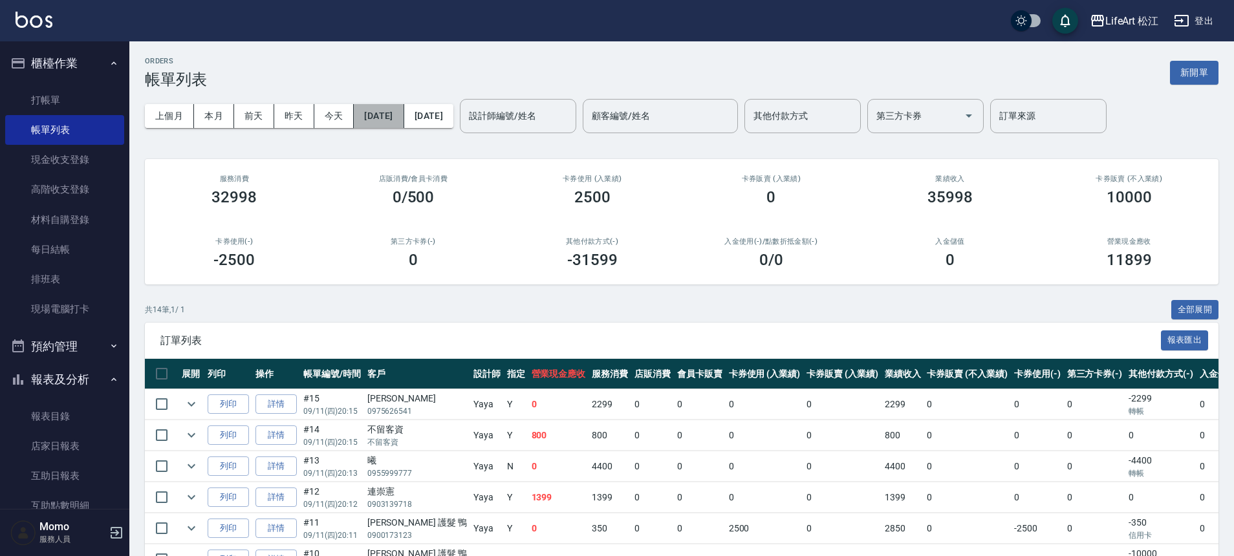
click at [403, 114] on button "[DATE]" at bounding box center [379, 116] width 50 height 24
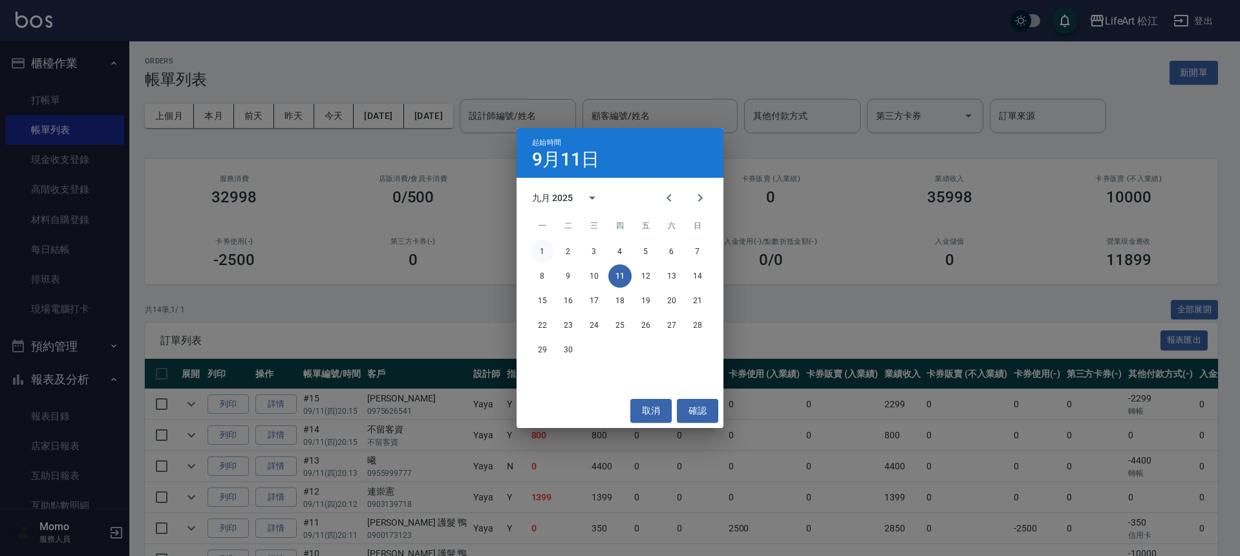
click at [539, 248] on button "1" at bounding box center [542, 251] width 23 height 23
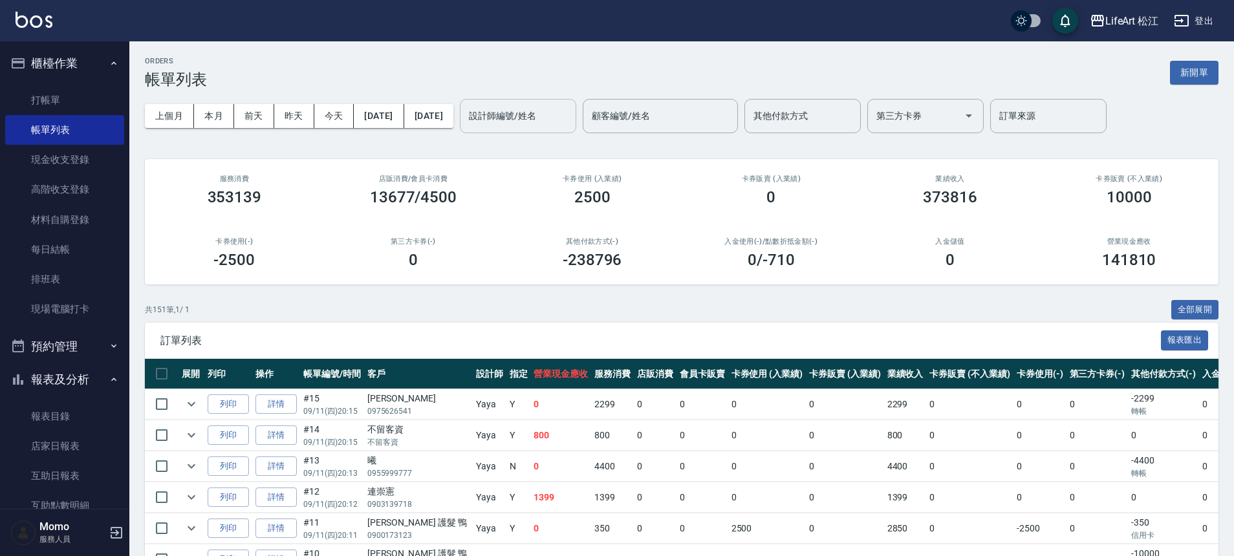
click at [576, 129] on div "設計師編號/姓名" at bounding box center [518, 116] width 116 height 34
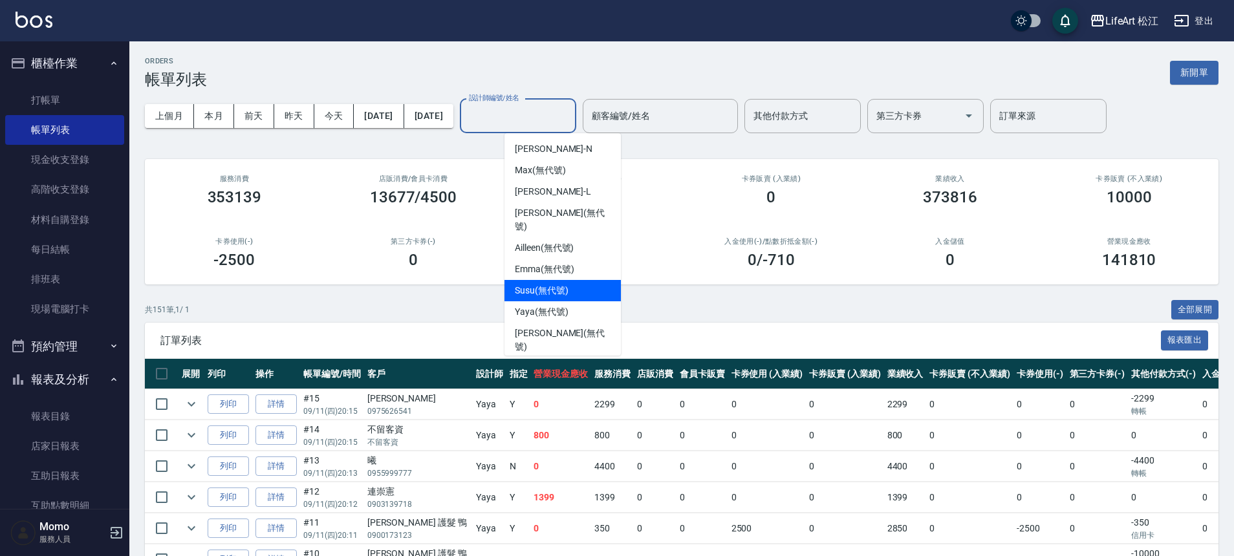
click at [561, 284] on span "Susu (無代號)" at bounding box center [542, 291] width 54 height 14
type input "Susu(無代號)"
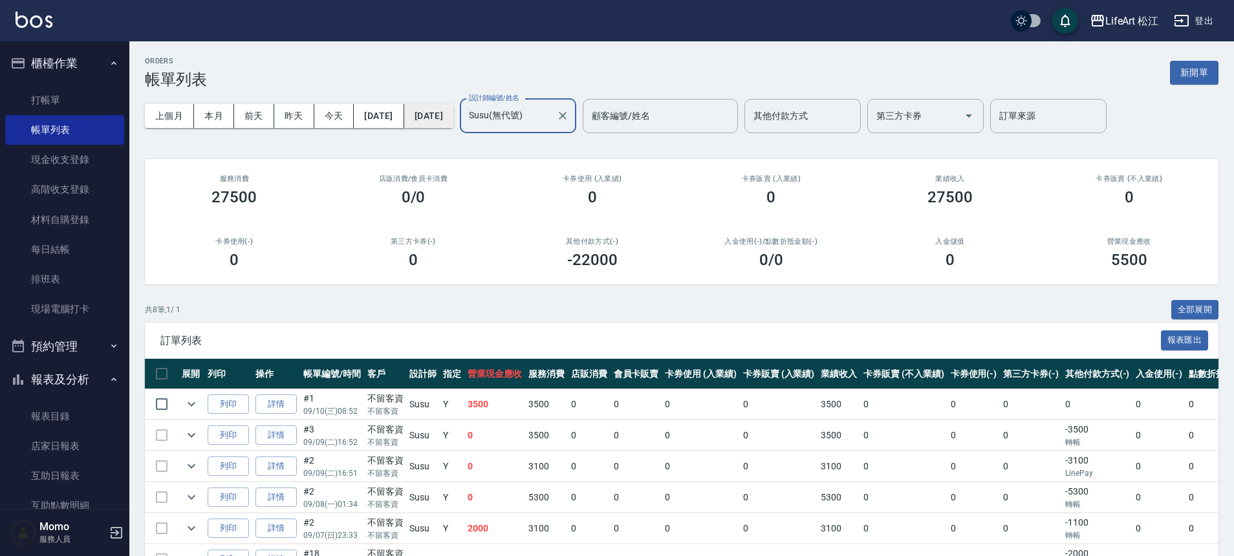
click at [453, 120] on button "[DATE]" at bounding box center [428, 116] width 49 height 24
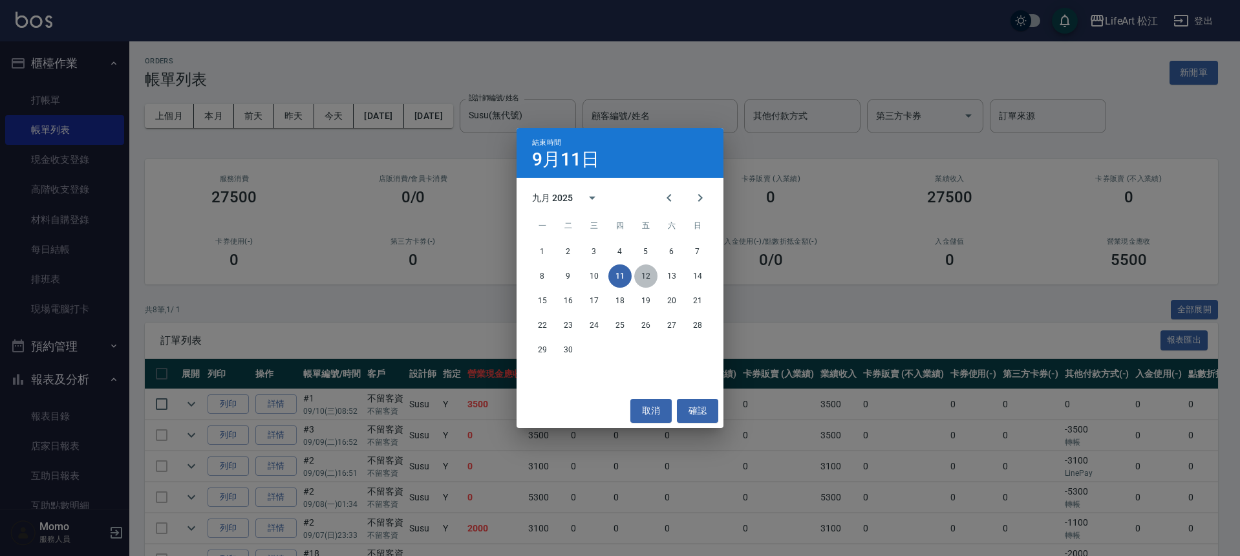
click at [643, 277] on button "12" at bounding box center [645, 275] width 23 height 23
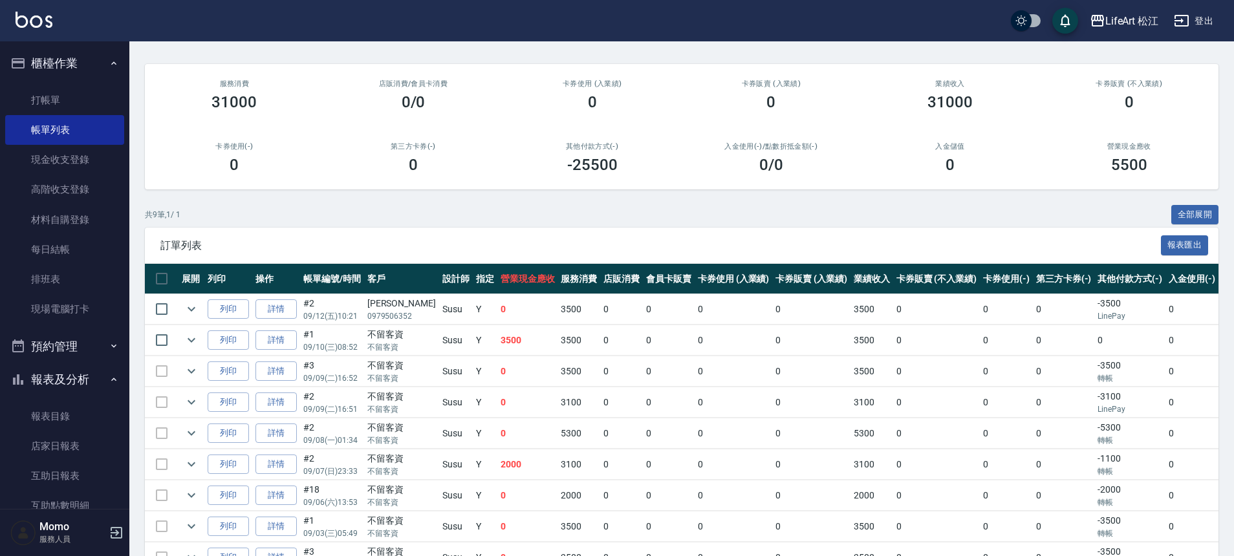
scroll to position [155, 0]
